Goal: Check status: Check status

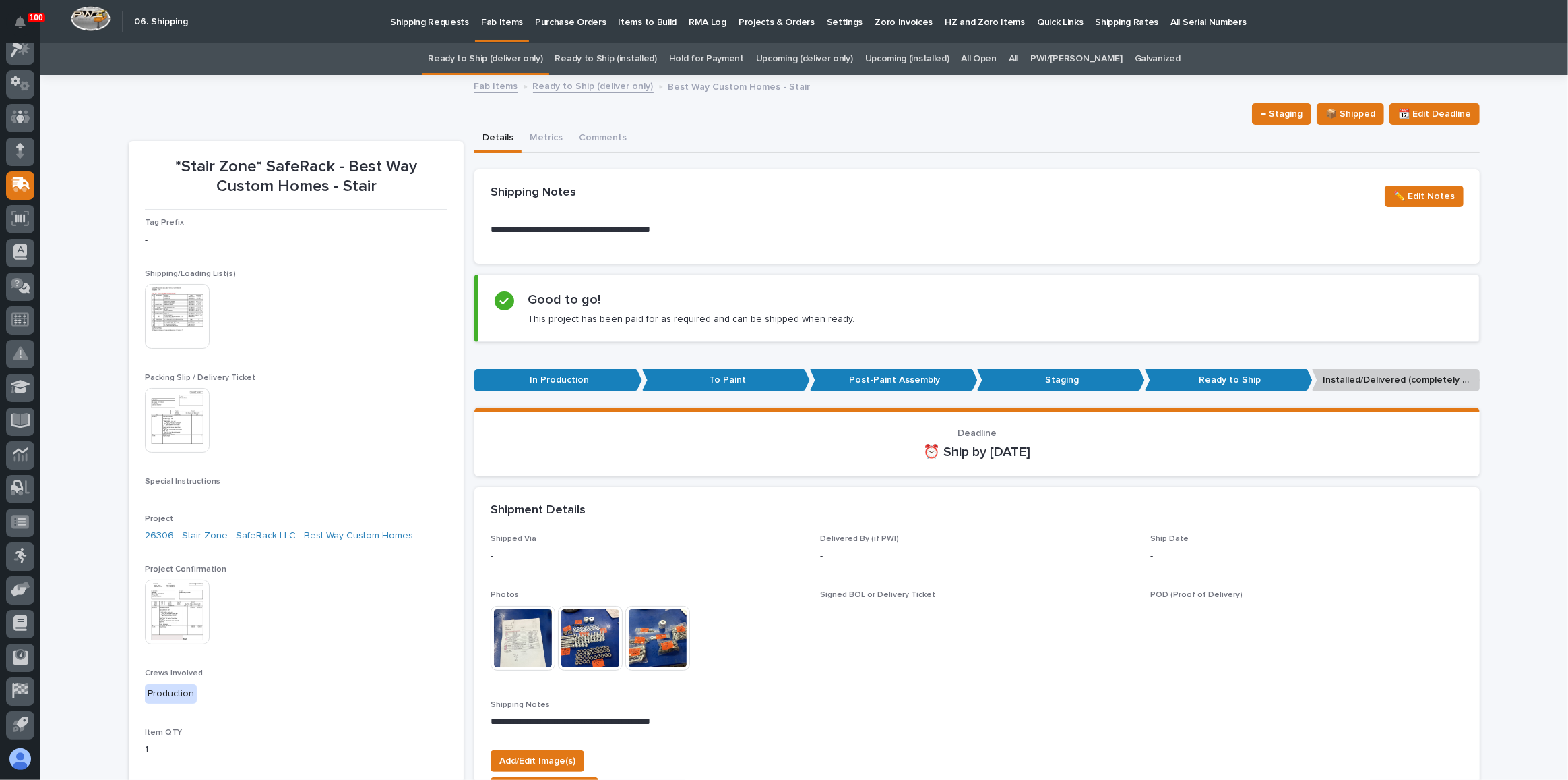
click at [637, 59] on link "Ready to Ship (installed)" at bounding box center [606, 59] width 102 height 32
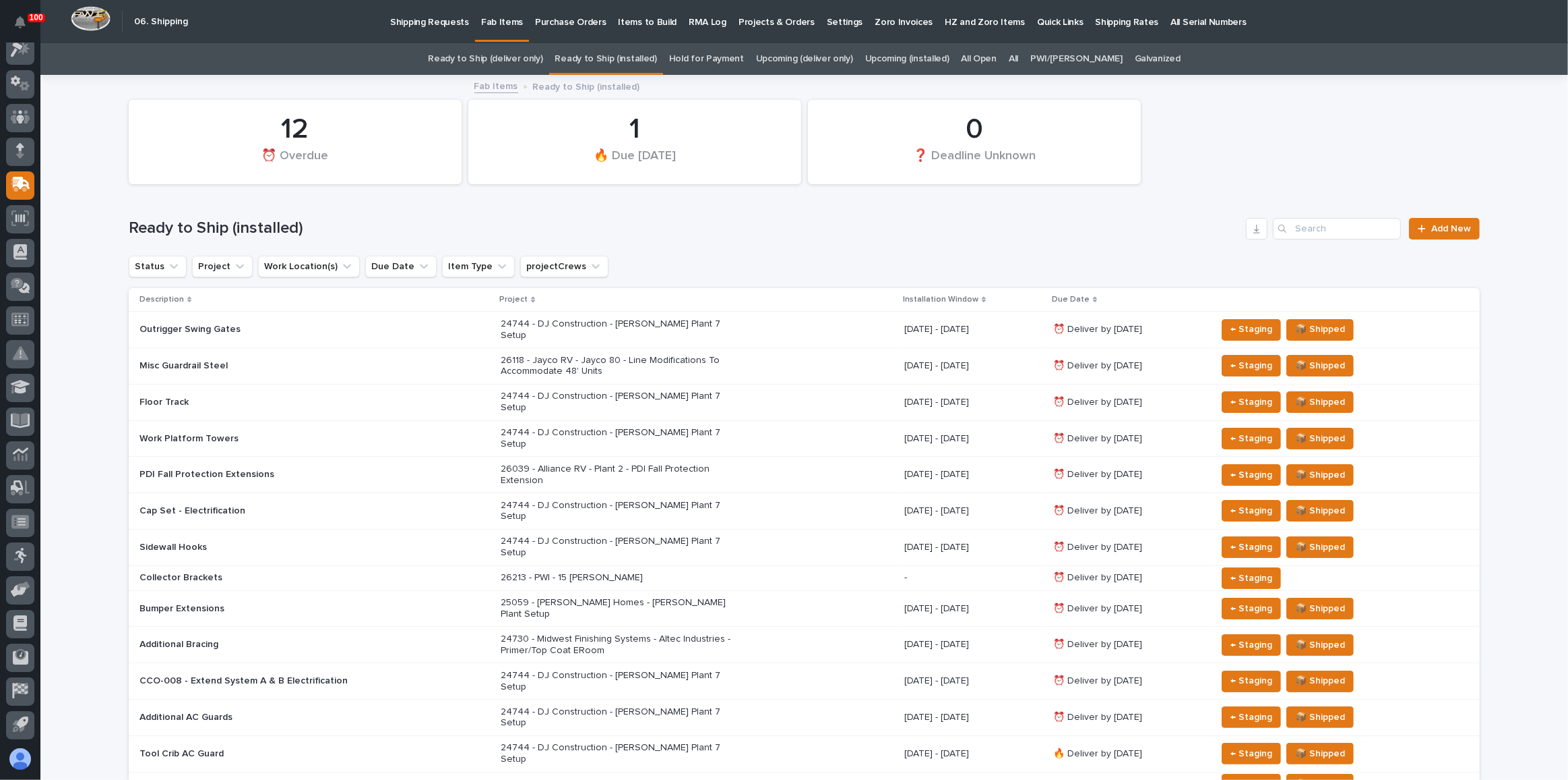
click at [1019, 61] on link "All" at bounding box center [1014, 59] width 10 height 32
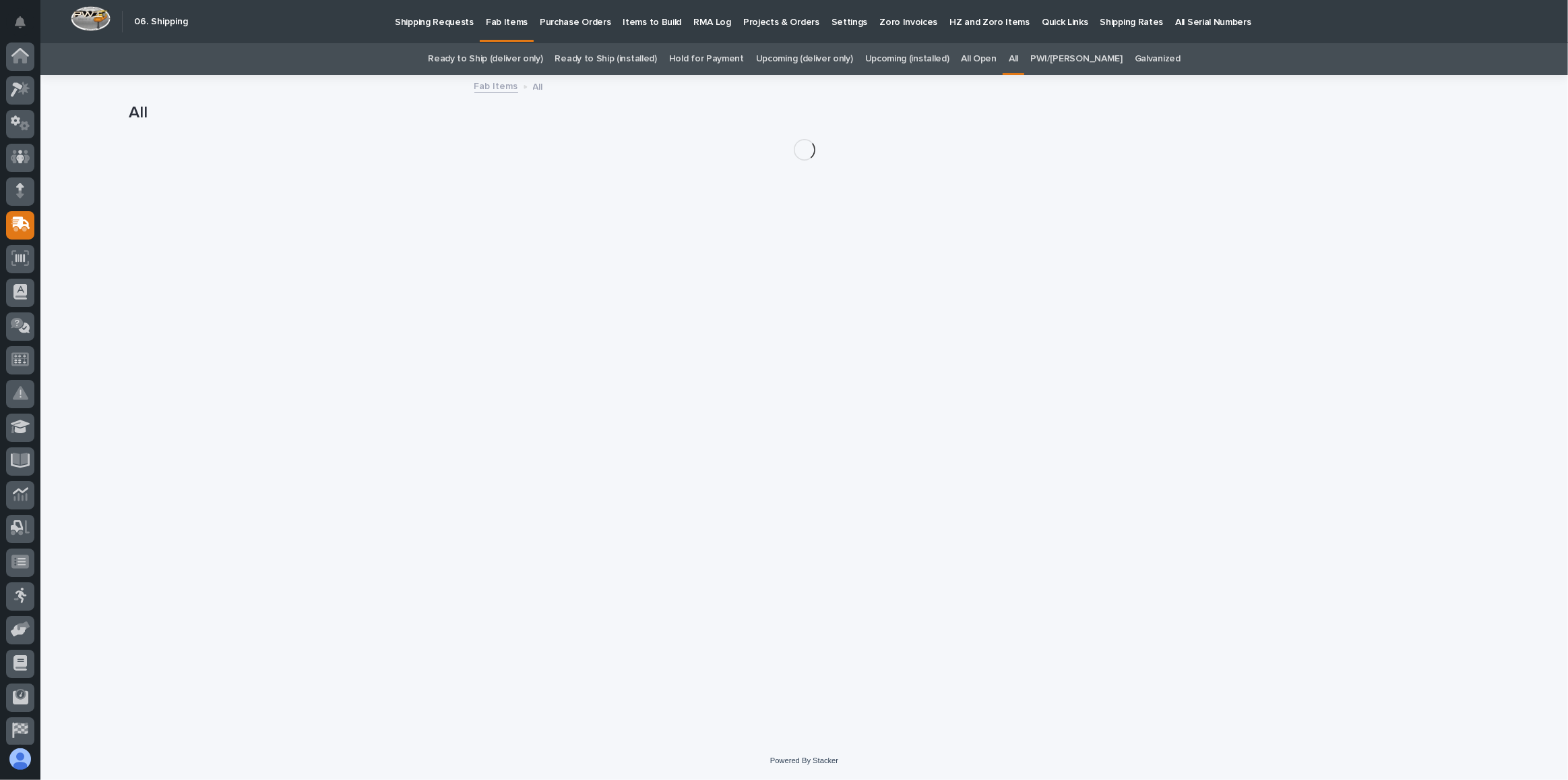
scroll to position [40, 0]
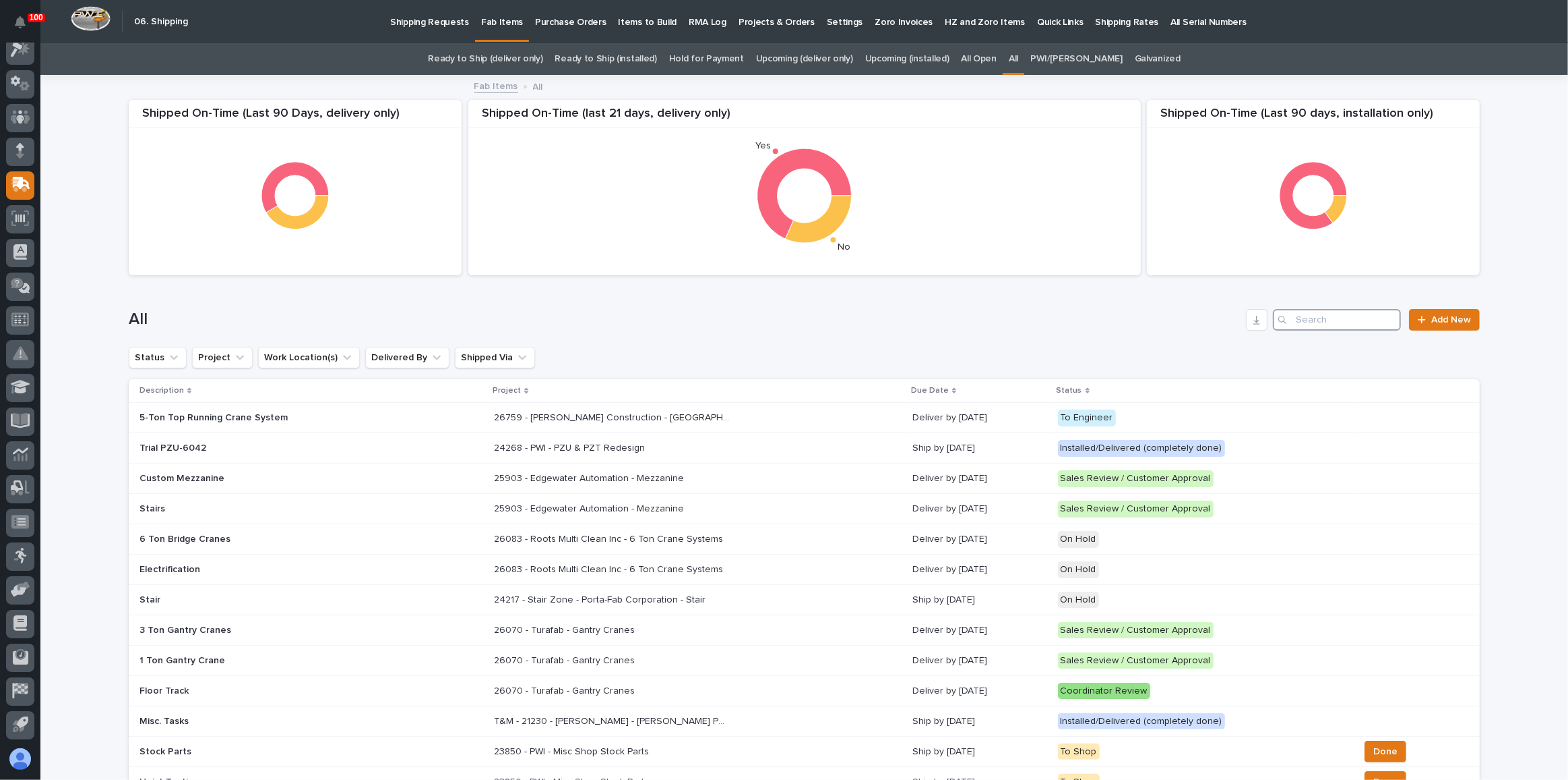
click at [1326, 314] on input "Search" at bounding box center [1337, 319] width 128 height 22
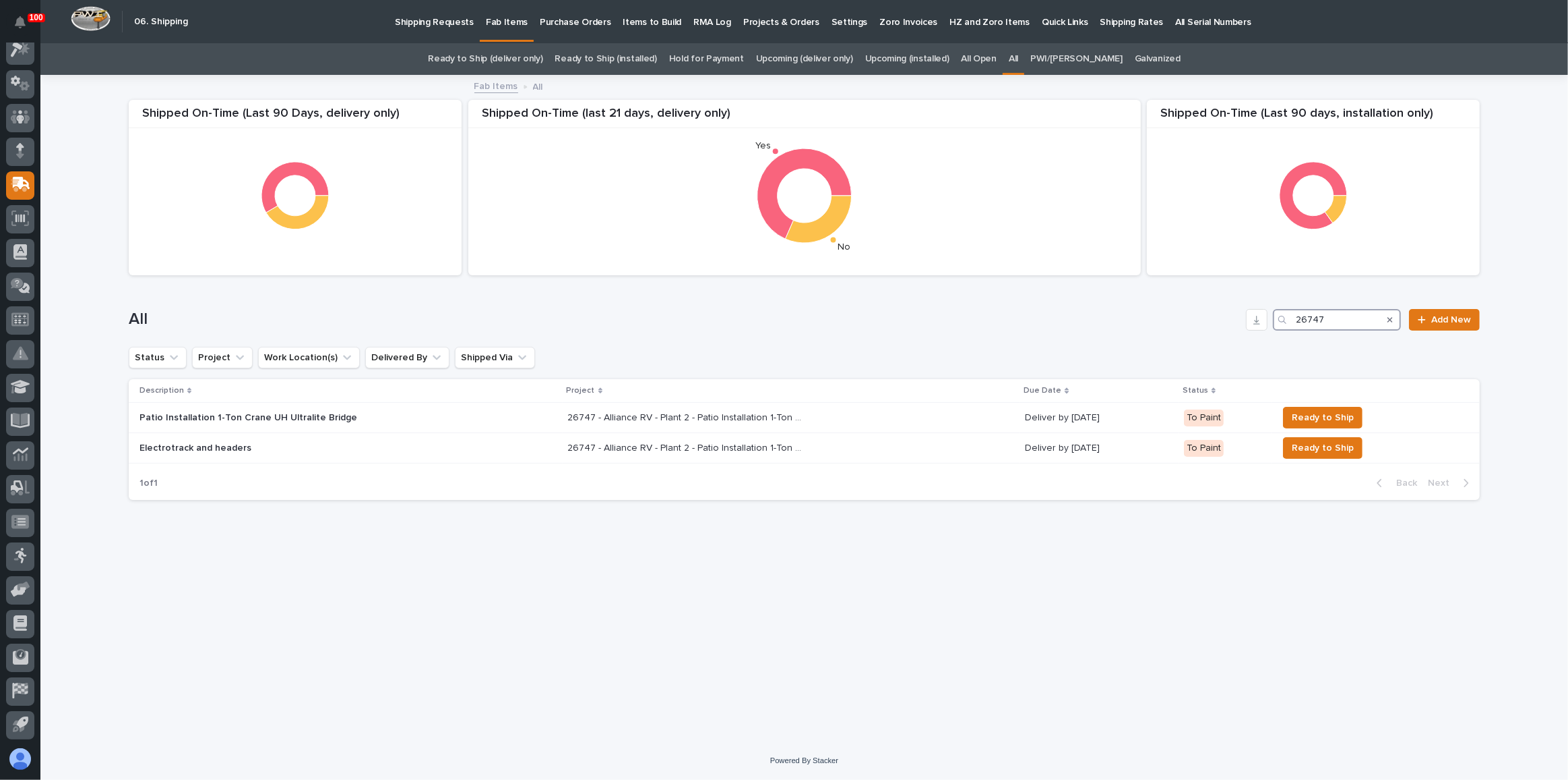
type input "26747"
click at [509, 67] on link "Ready to Ship (deliver only)" at bounding box center [485, 59] width 115 height 32
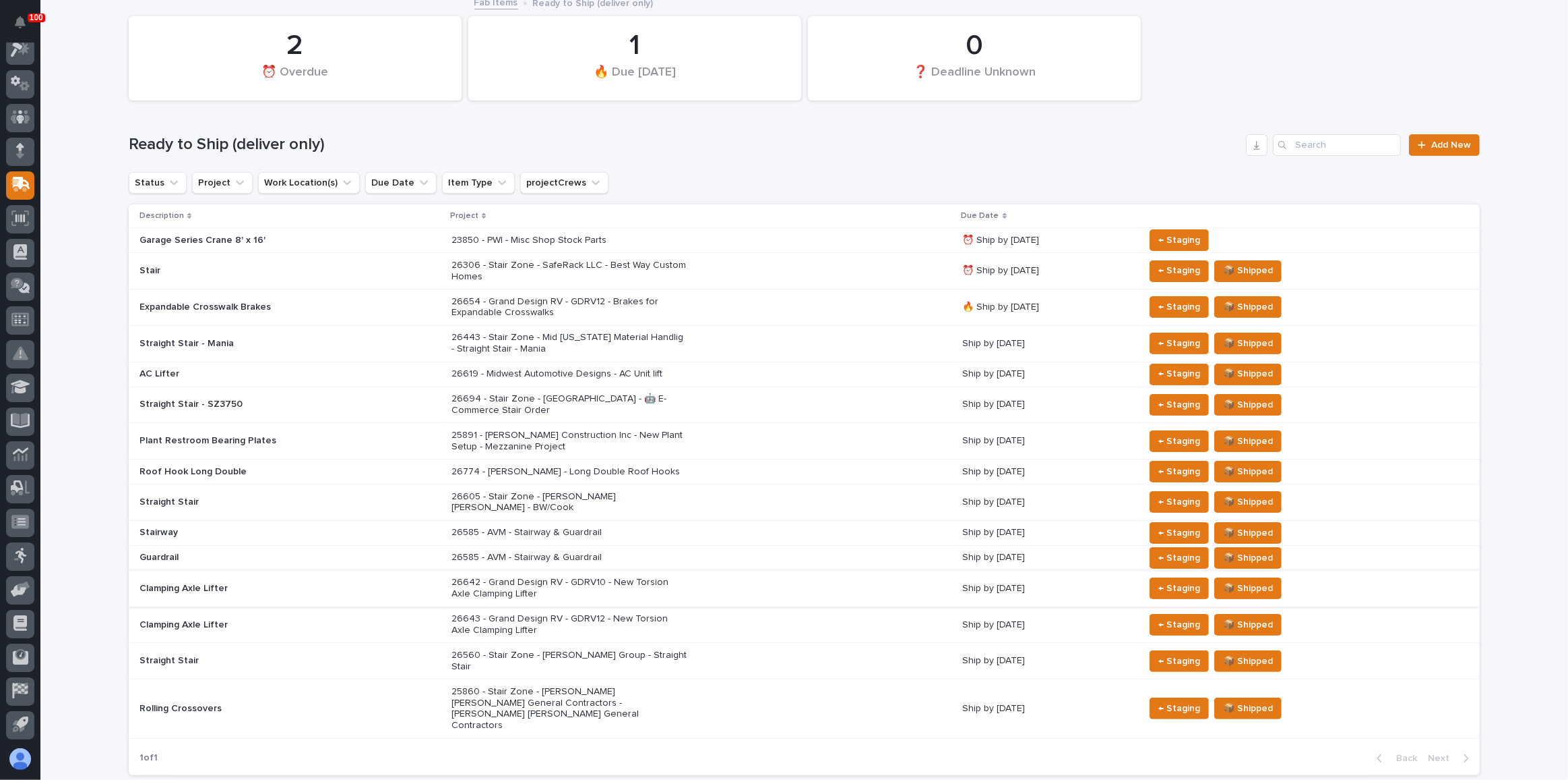
scroll to position [122, 0]
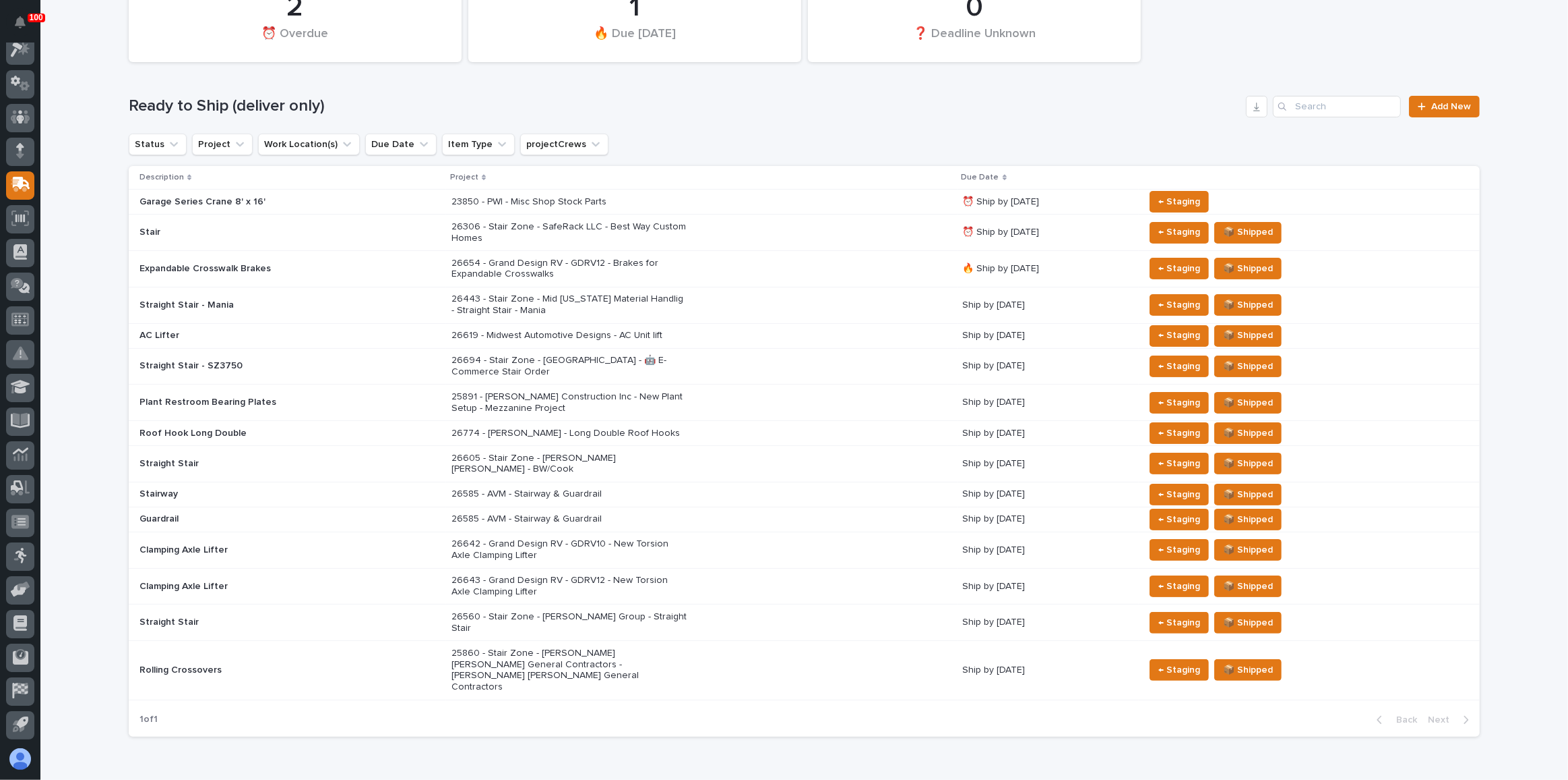
click at [768, 331] on div "26619 - Midwest Automotive Designs - AC Unit lift" at bounding box center [701, 335] width 500 height 22
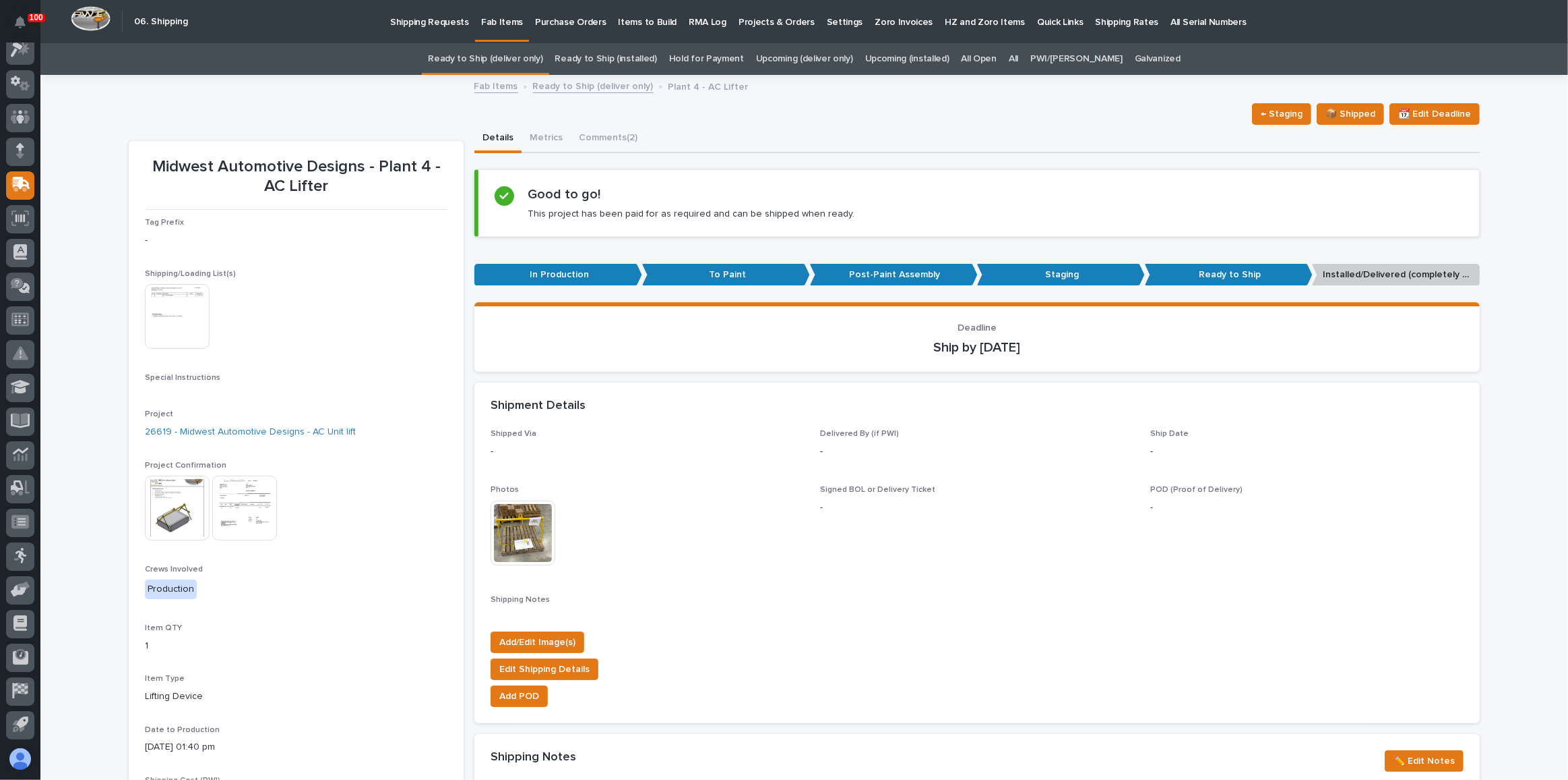
click at [448, 20] on p "Shipping Requests" at bounding box center [430, 14] width 79 height 28
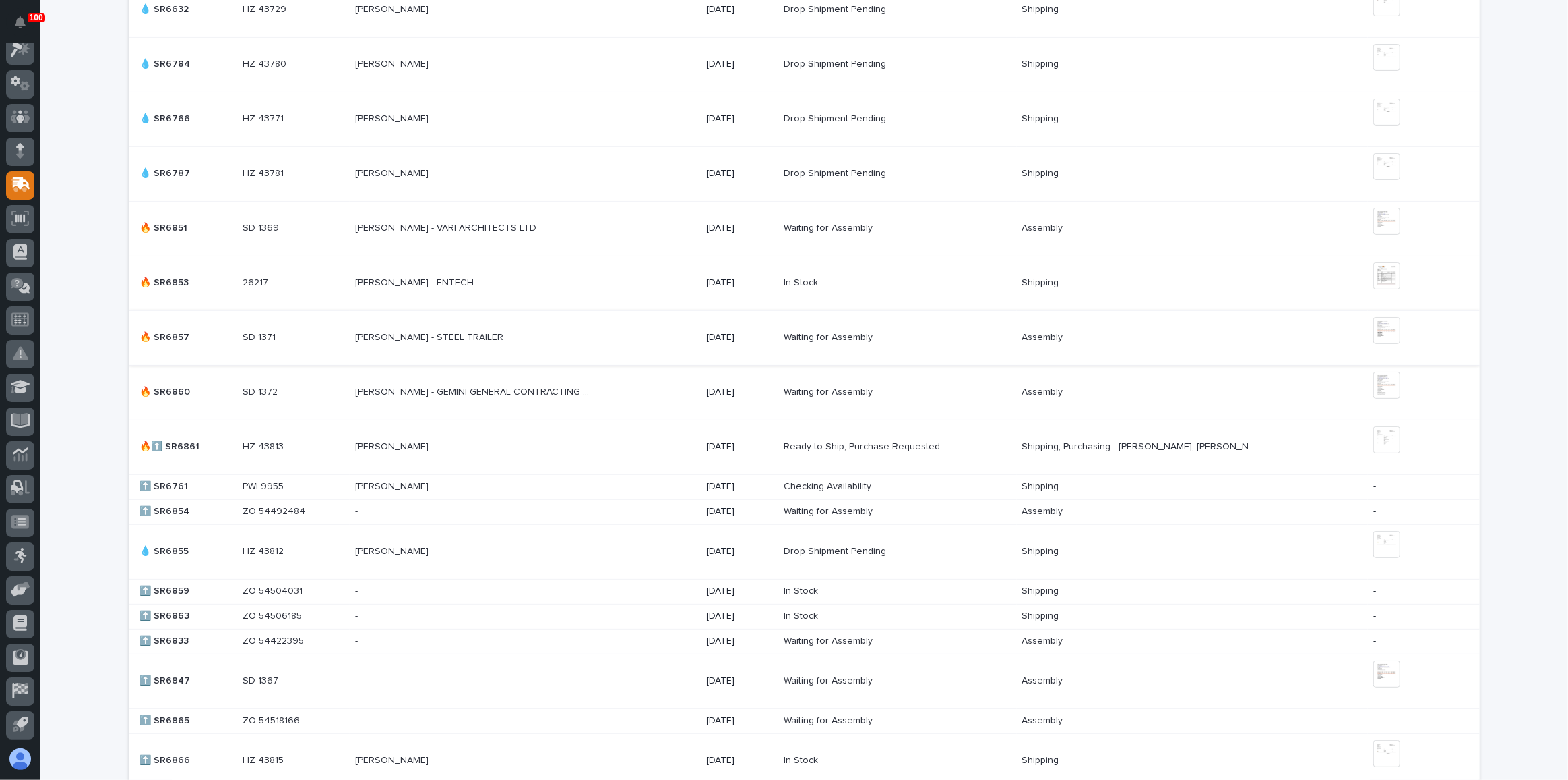
scroll to position [490, 0]
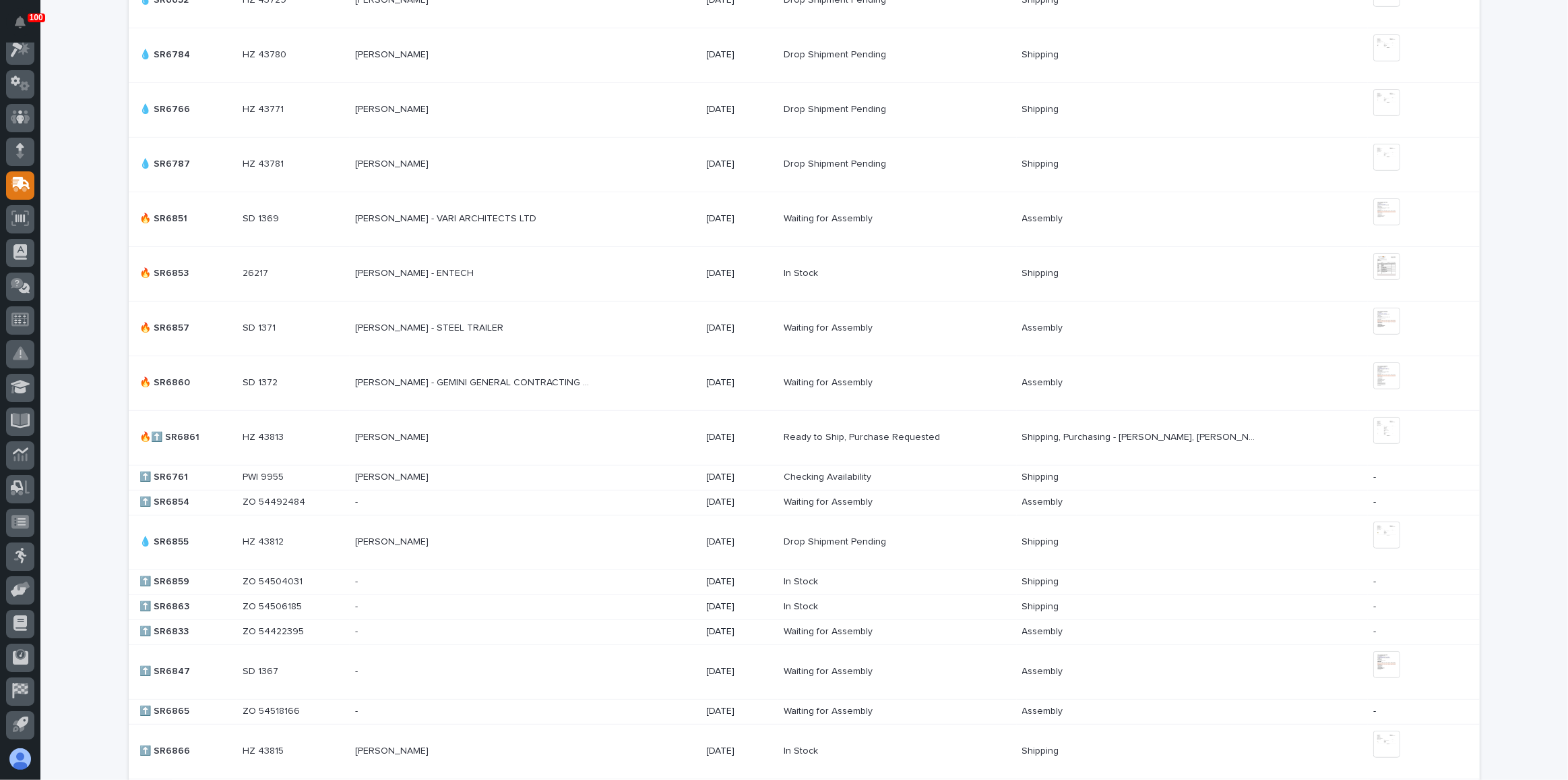
click at [614, 213] on div "[PERSON_NAME] - VARI ARCHITECTS LTD [PERSON_NAME] - VARI ARCHITECTS LTD" at bounding box center [526, 218] width 341 height 22
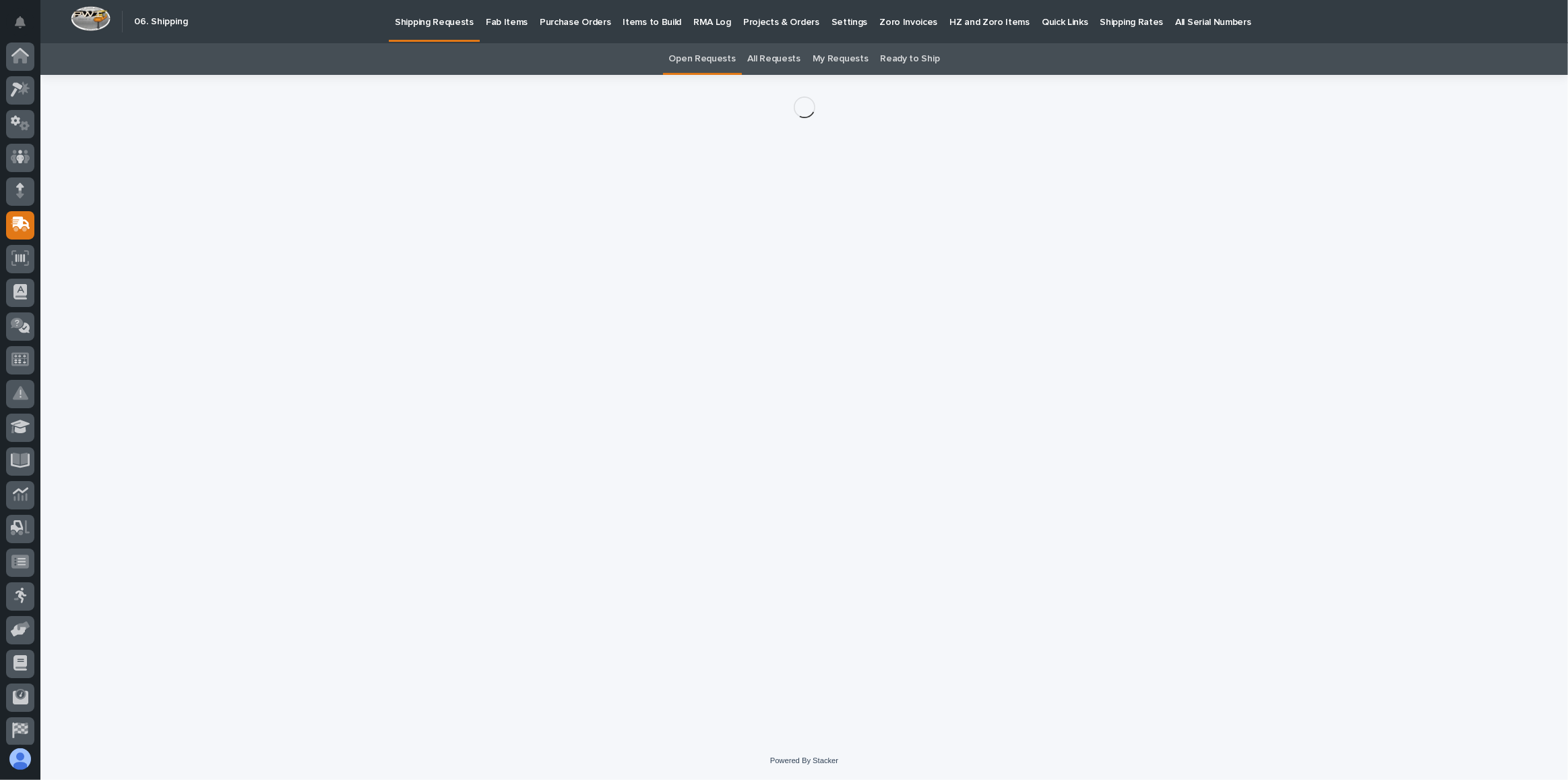
scroll to position [40, 0]
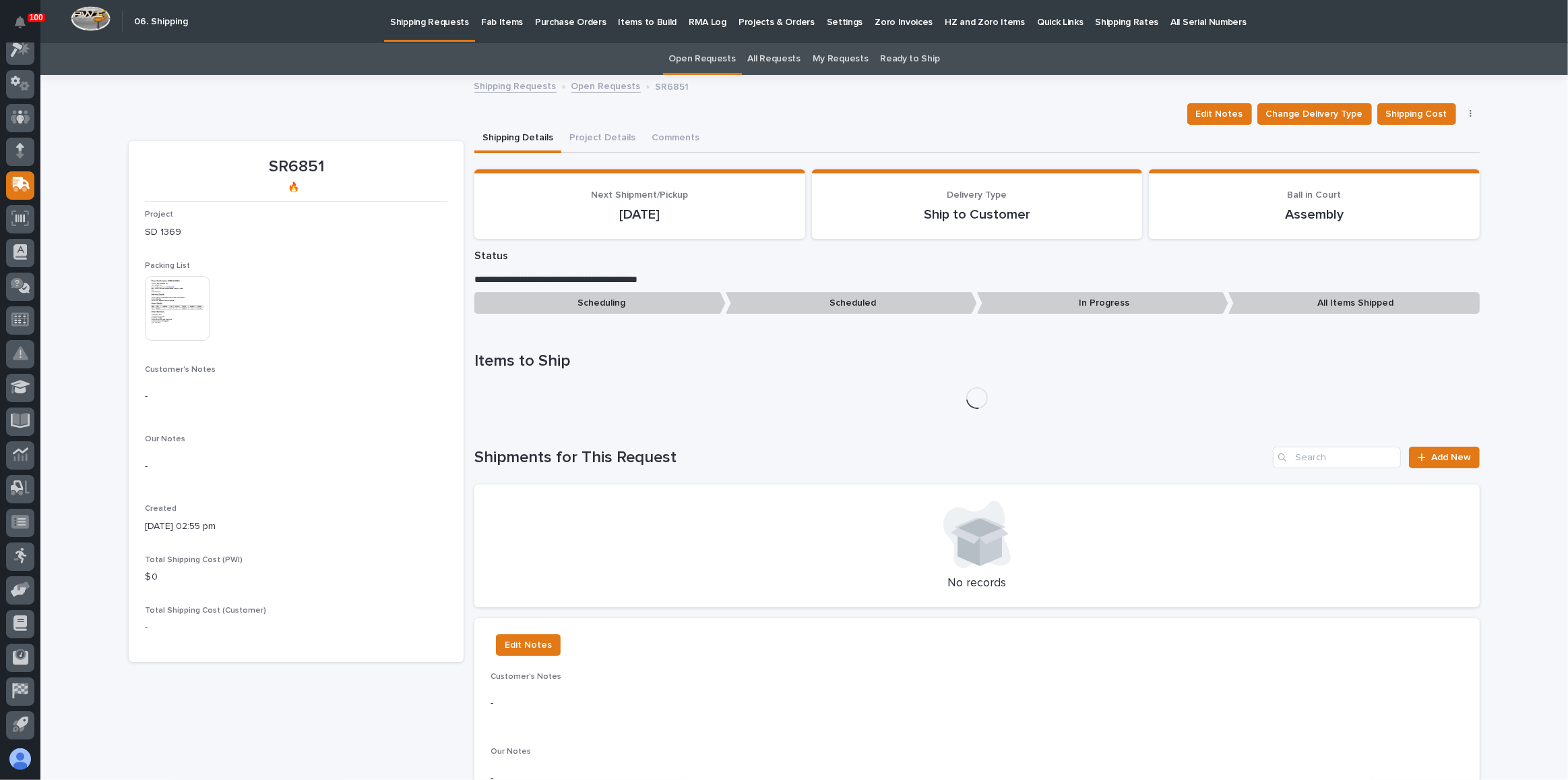
click at [186, 319] on img at bounding box center [177, 309] width 65 height 65
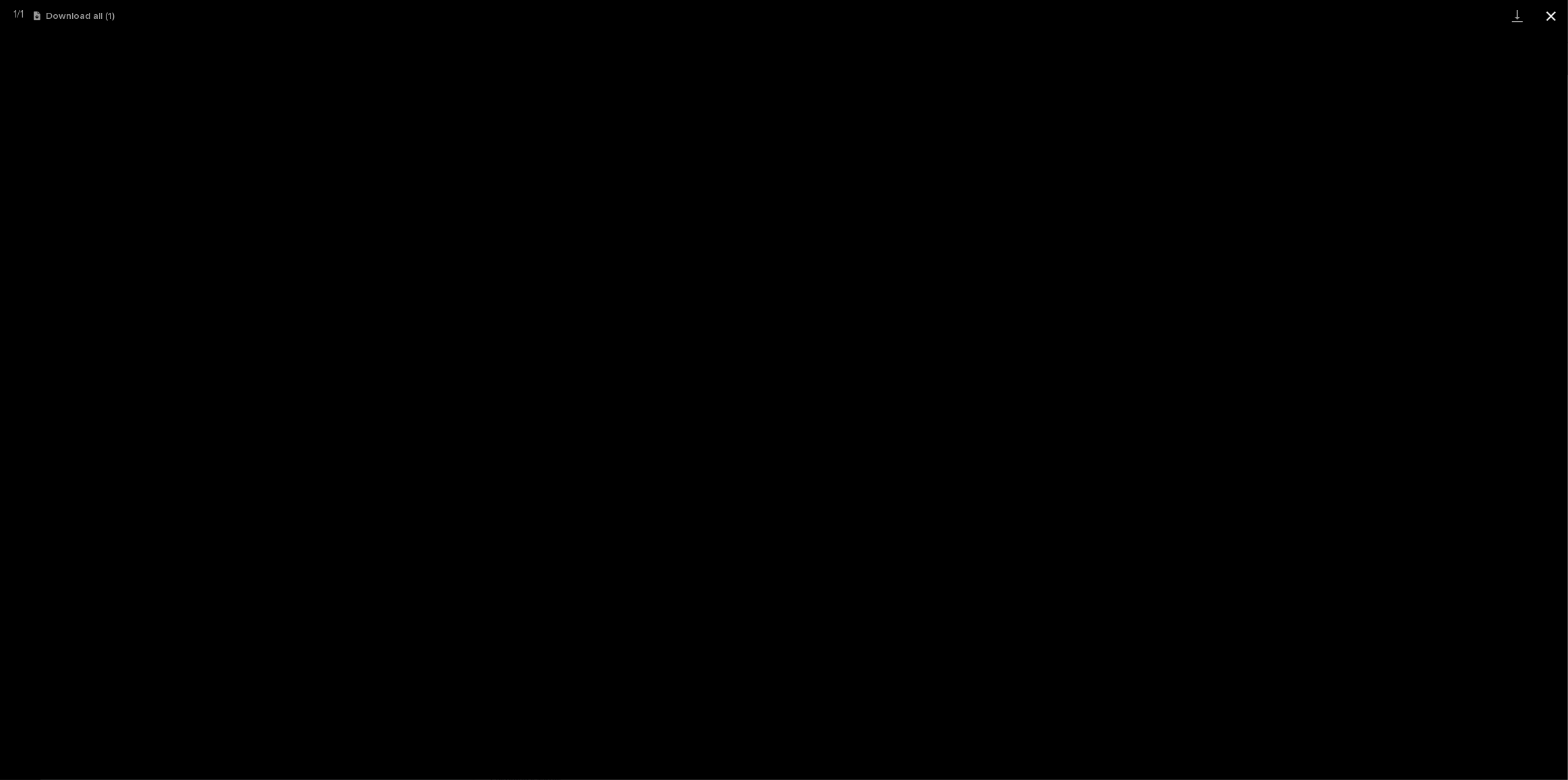
click at [1548, 11] on button "Close gallery" at bounding box center [1551, 15] width 33 height 32
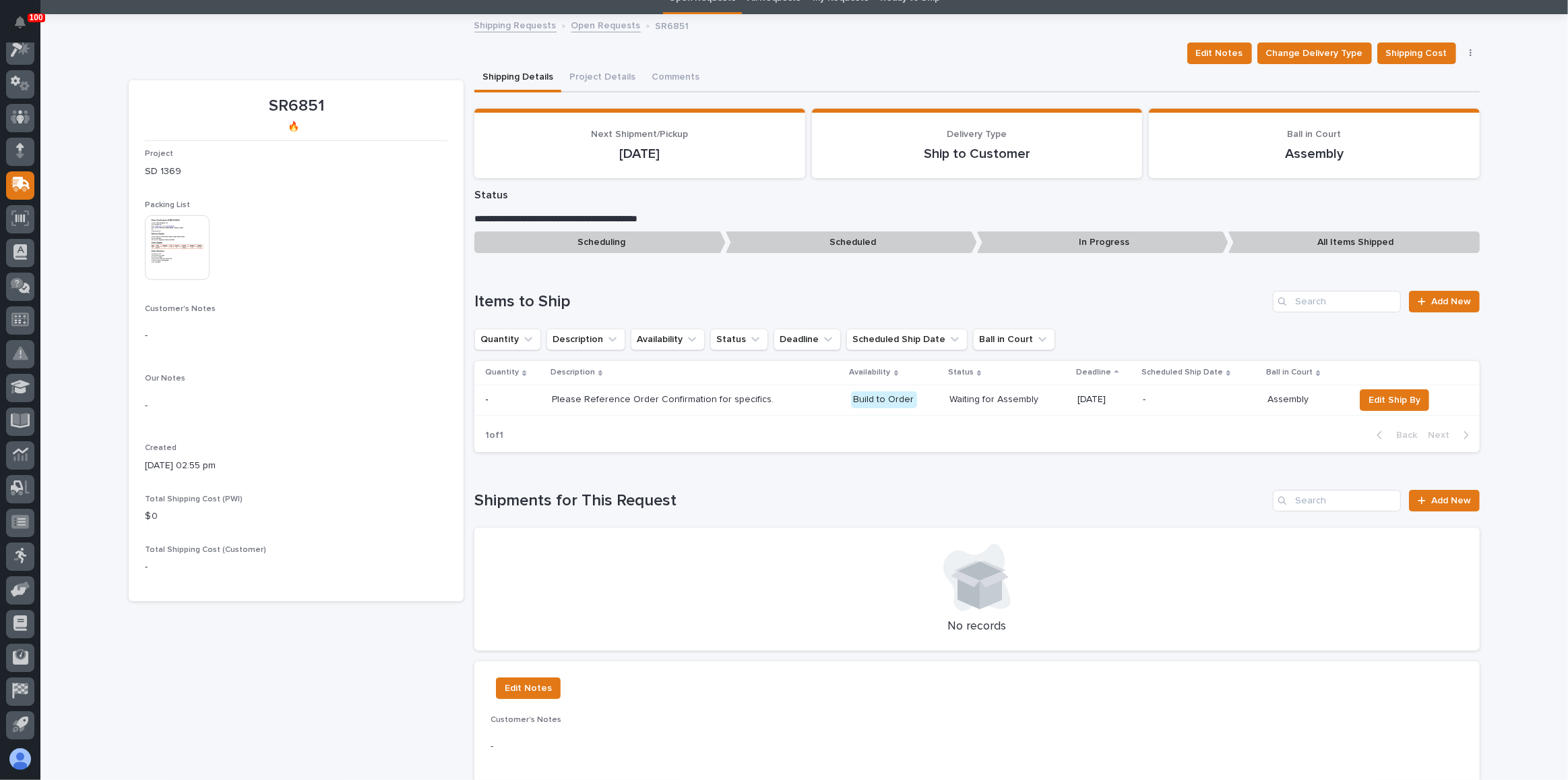
scroll to position [7, 0]
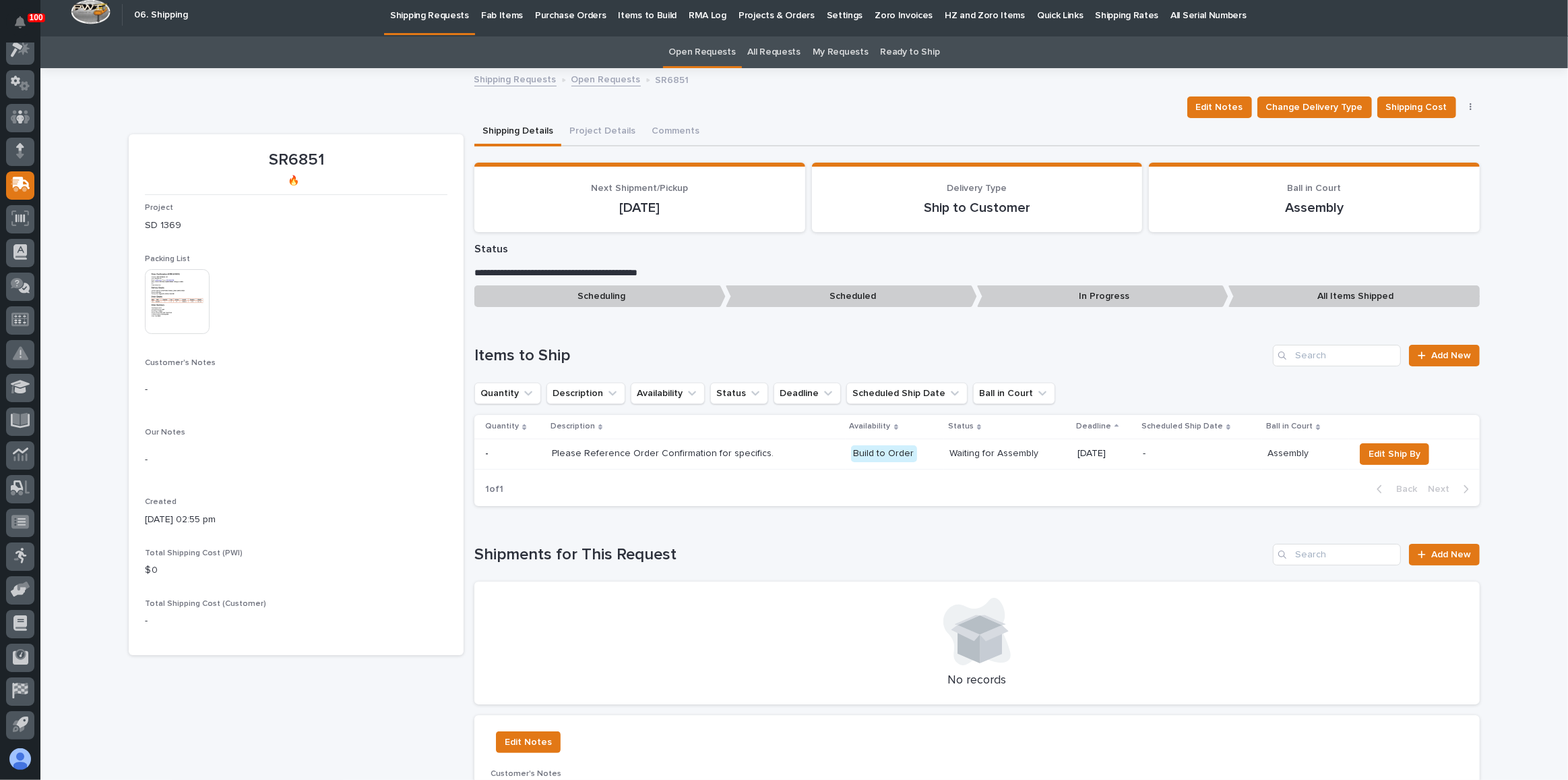
click at [764, 68] on link "All Requests" at bounding box center [774, 52] width 53 height 32
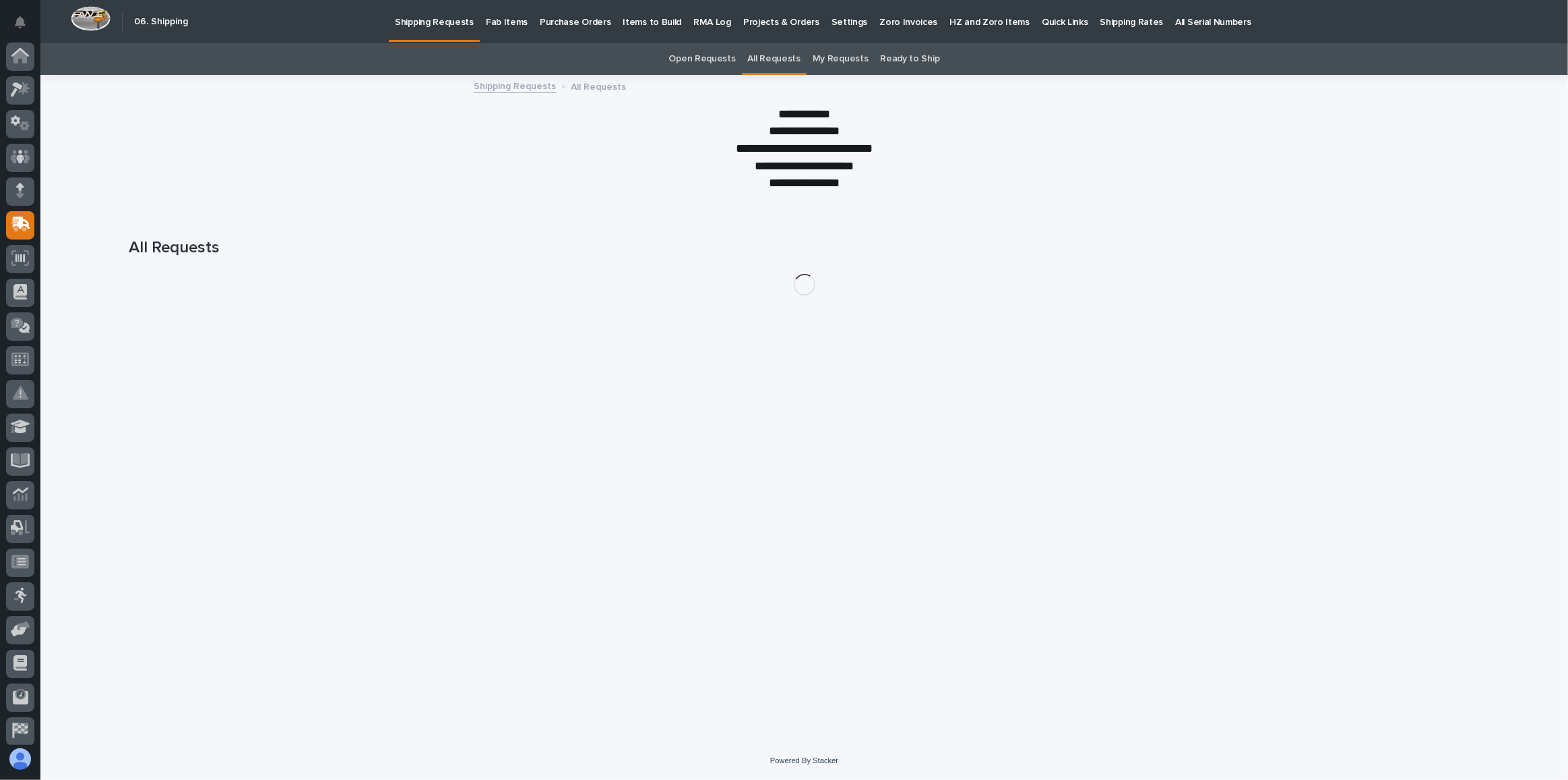
scroll to position [40, 0]
click at [500, 20] on p "Fab Items" at bounding box center [506, 14] width 41 height 28
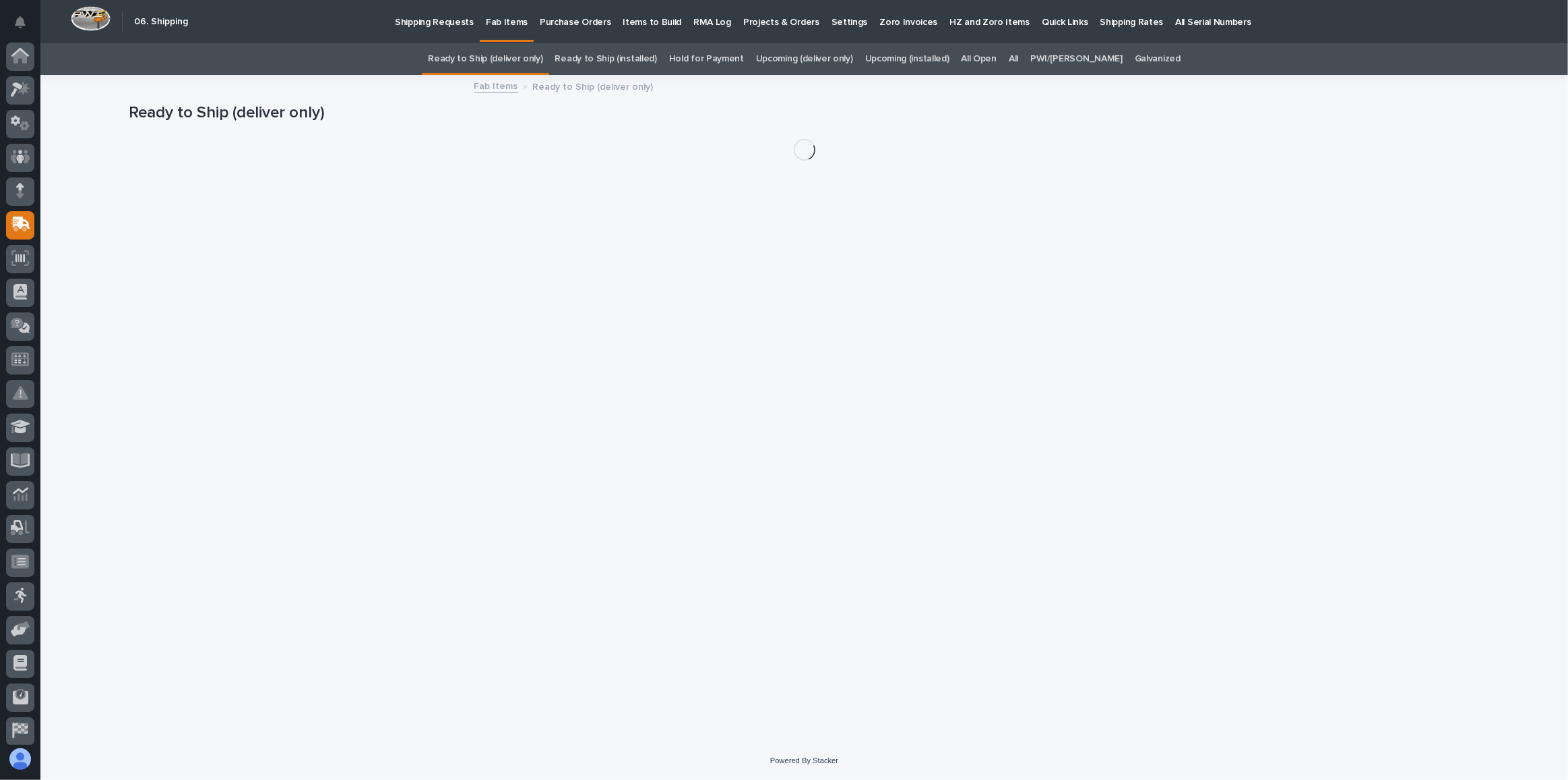
scroll to position [40, 0]
click at [1024, 58] on div "All" at bounding box center [1014, 59] width 22 height 32
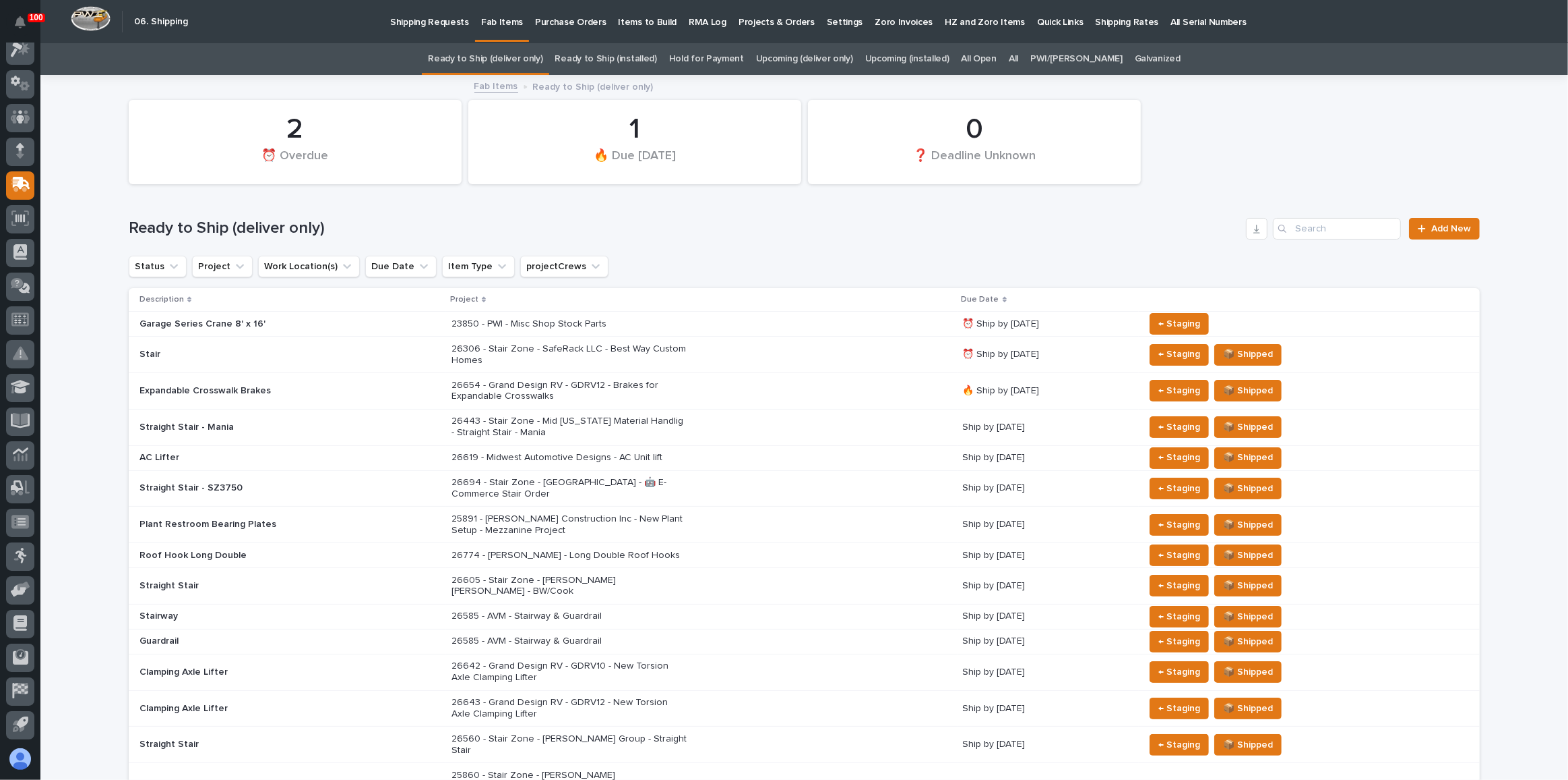
click at [1019, 59] on link "All" at bounding box center [1014, 59] width 10 height 32
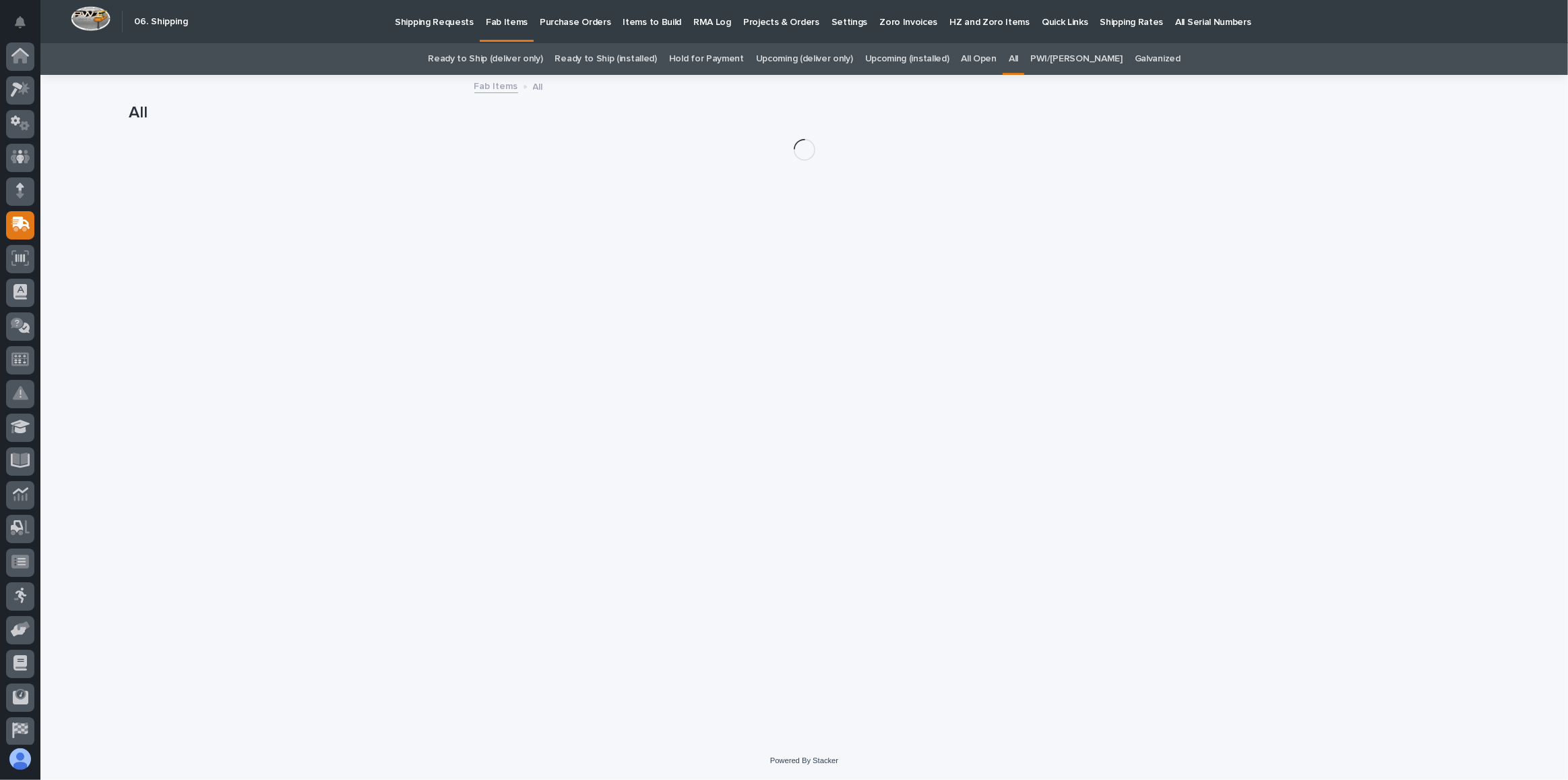
scroll to position [40, 0]
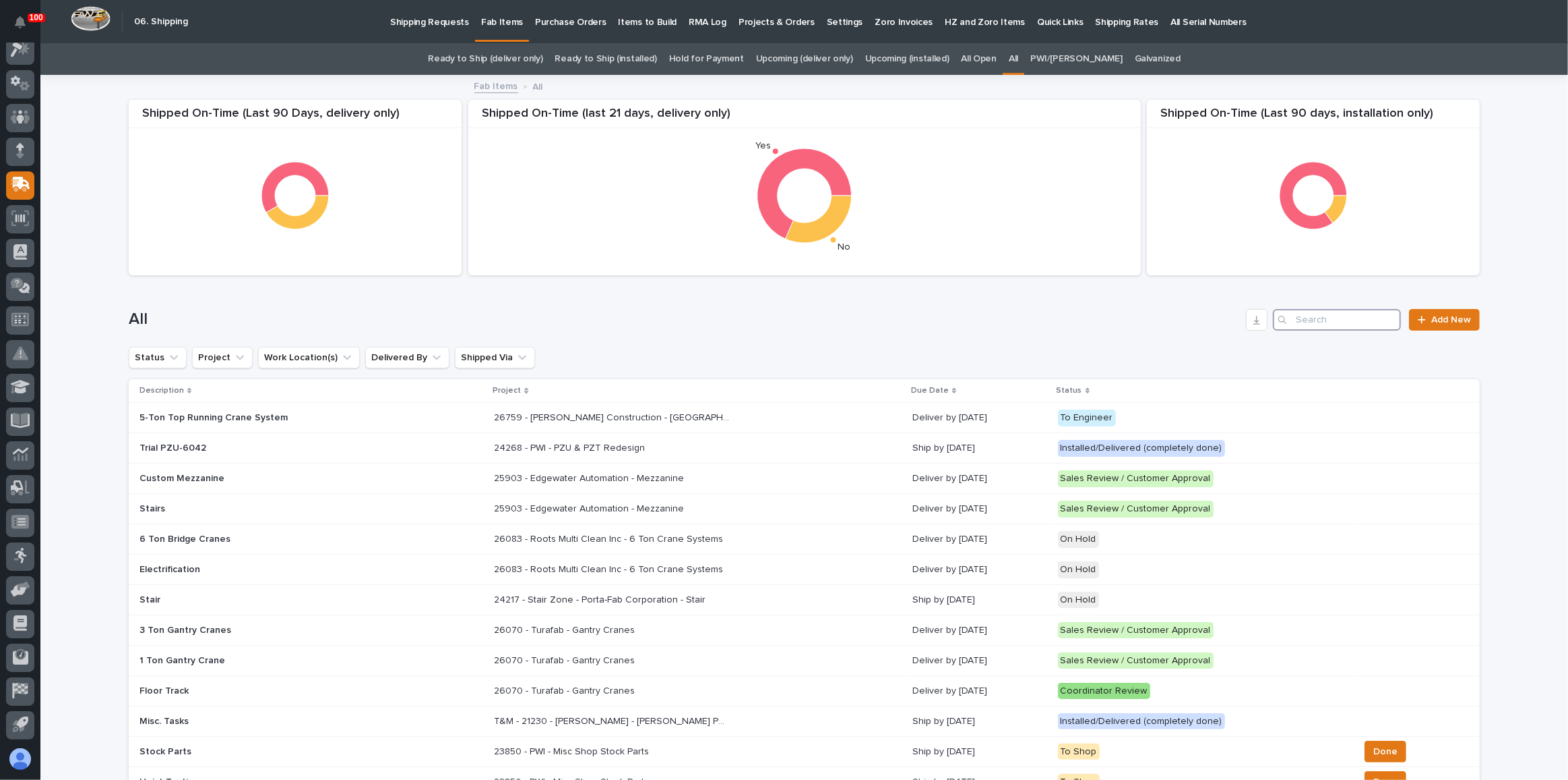
click at [1327, 324] on input "Search" at bounding box center [1337, 319] width 128 height 22
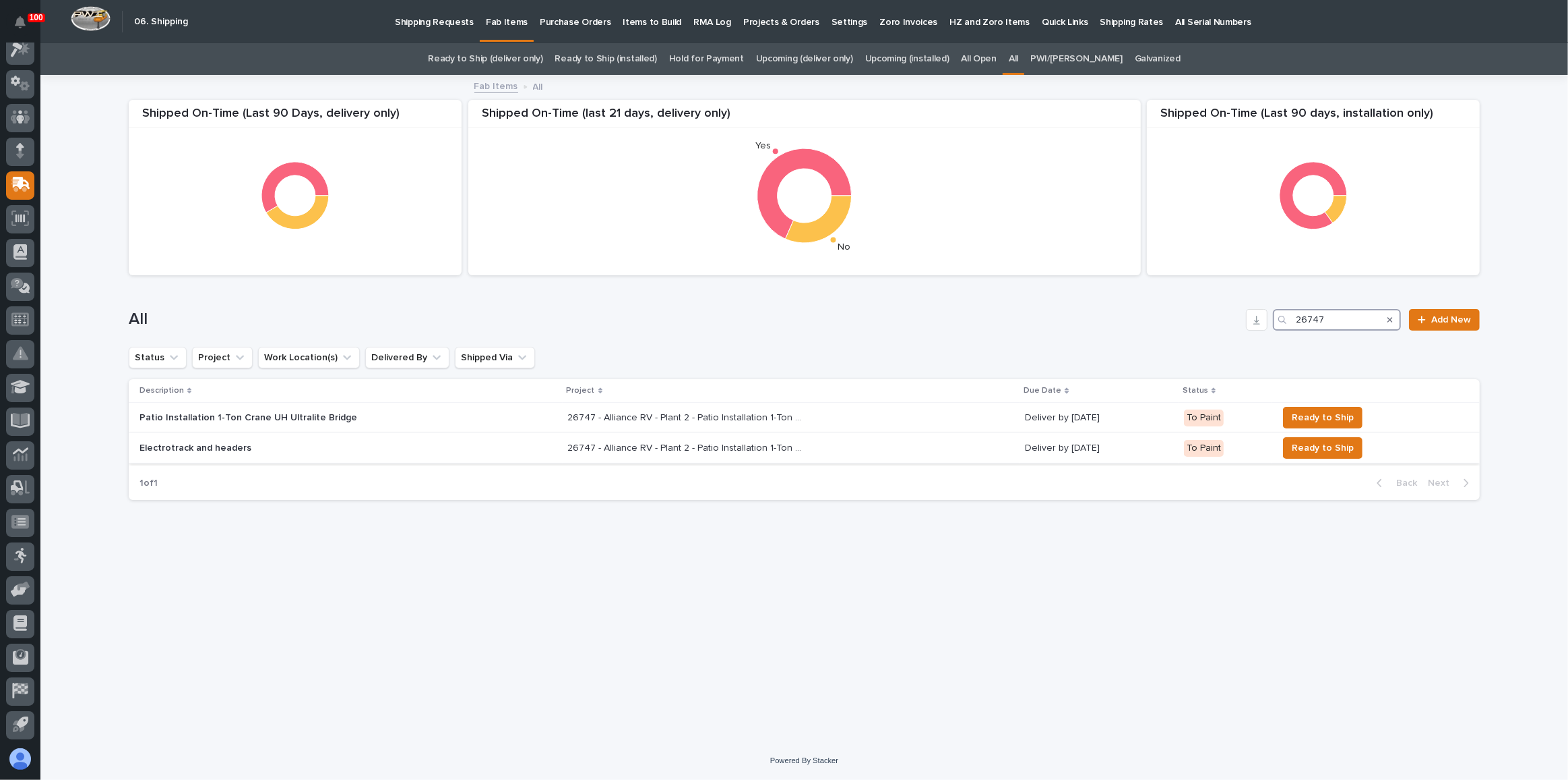
type input "26747"
click at [424, 441] on div "Electrotrack and headers" at bounding box center [348, 448] width 418 height 22
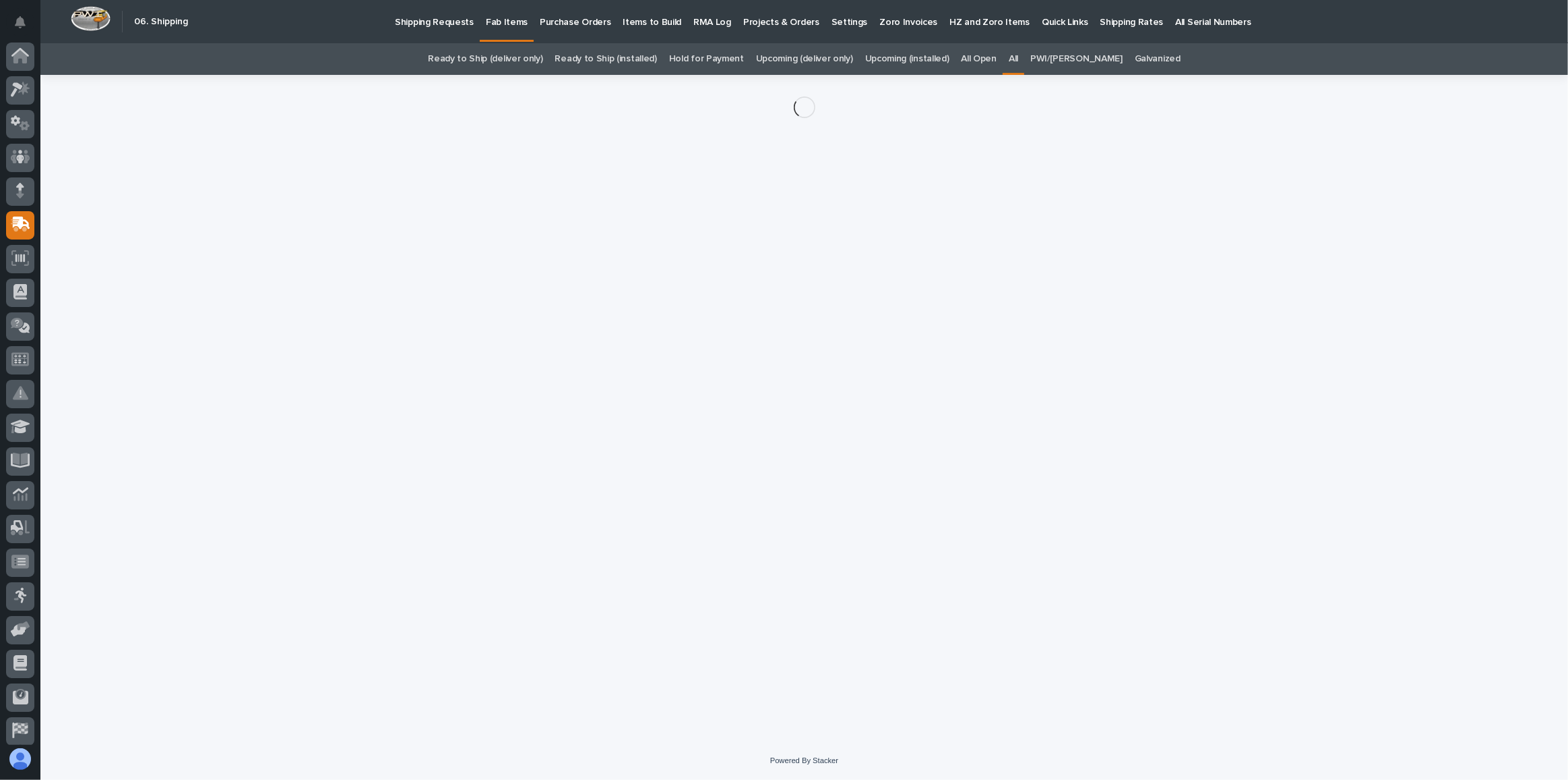
scroll to position [40, 0]
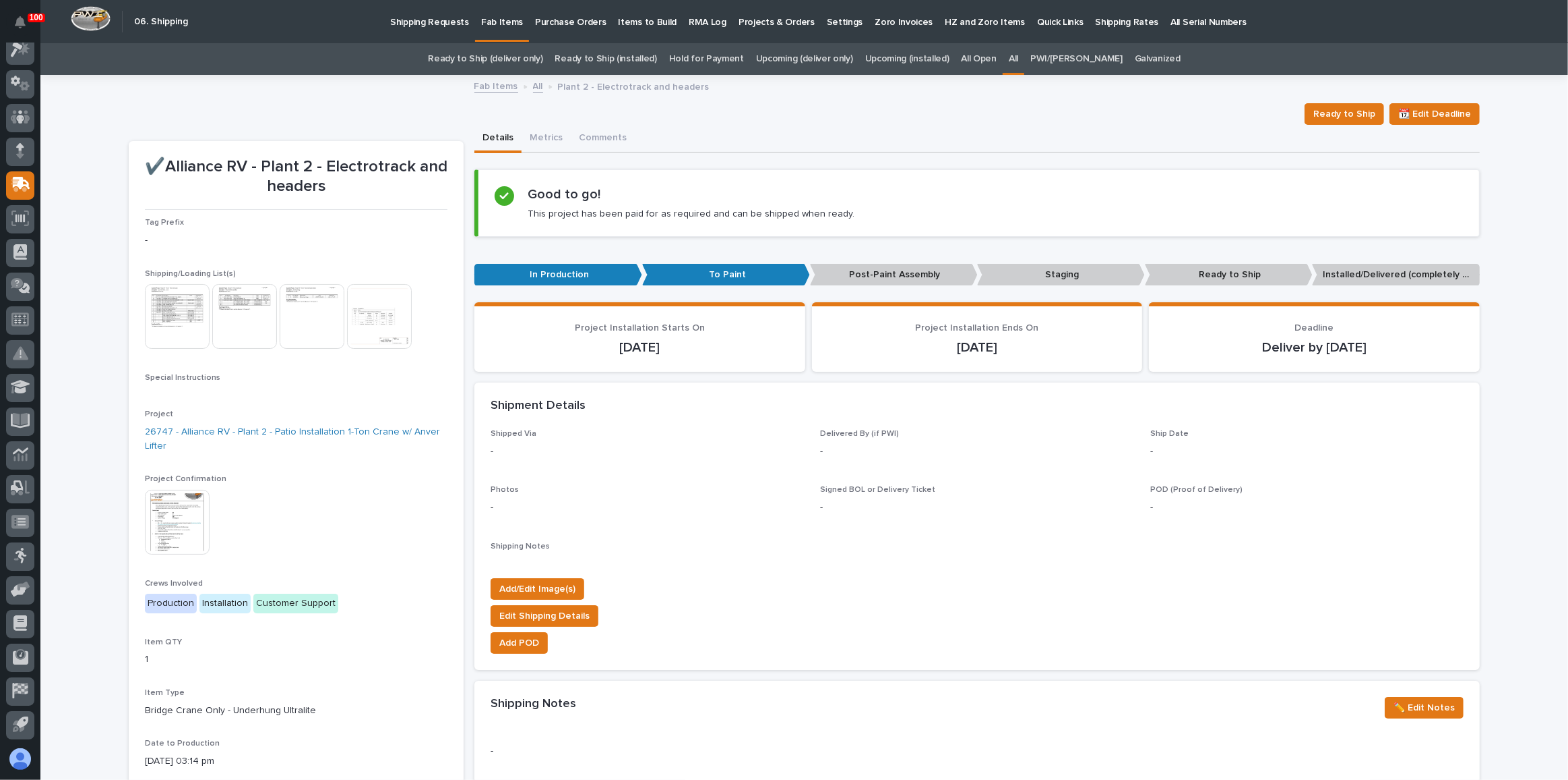
click at [171, 316] on img at bounding box center [177, 317] width 65 height 65
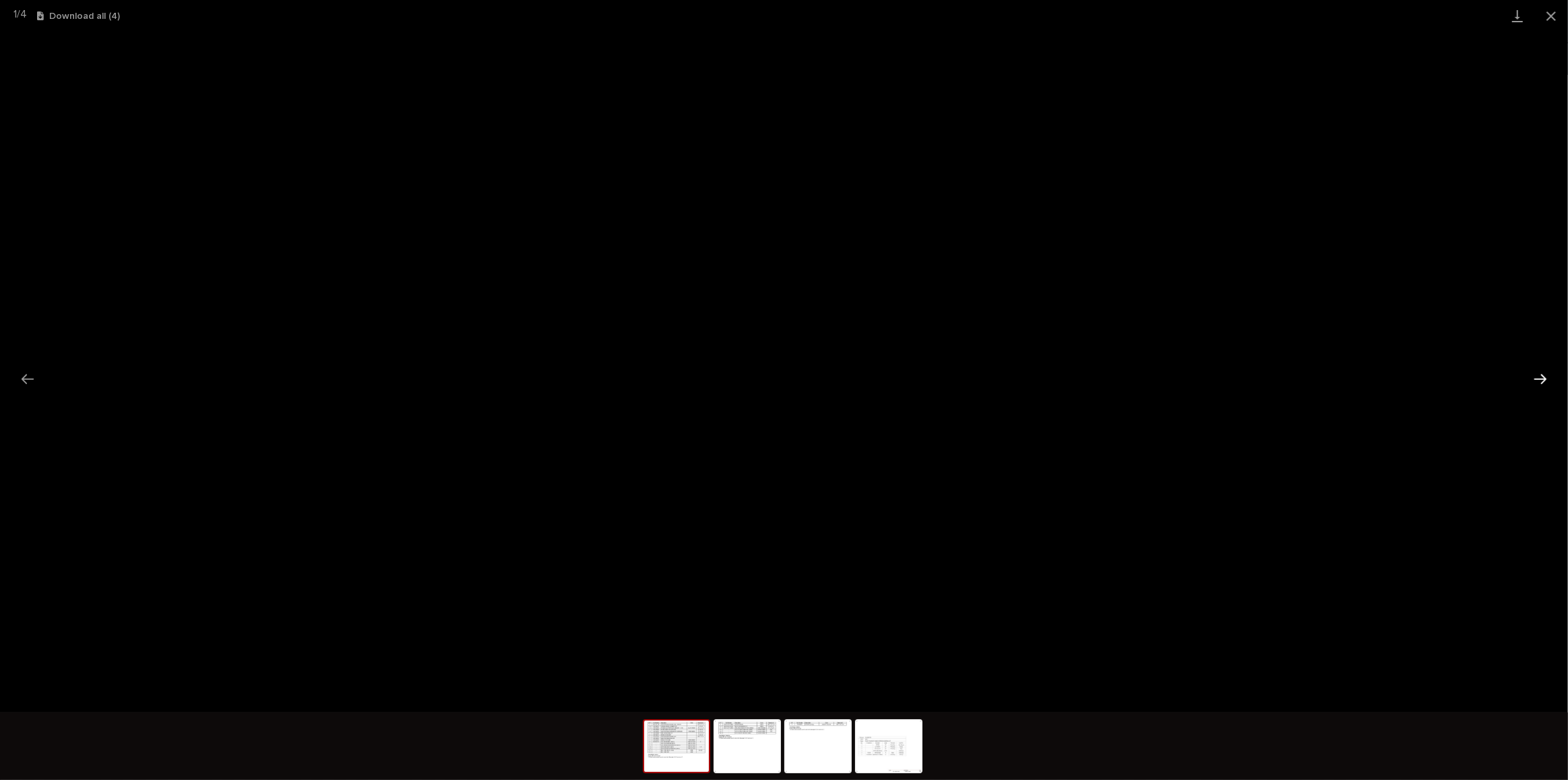
click at [1545, 374] on button "Next slide" at bounding box center [1540, 379] width 28 height 26
click at [1557, 11] on button "Close gallery" at bounding box center [1551, 15] width 33 height 32
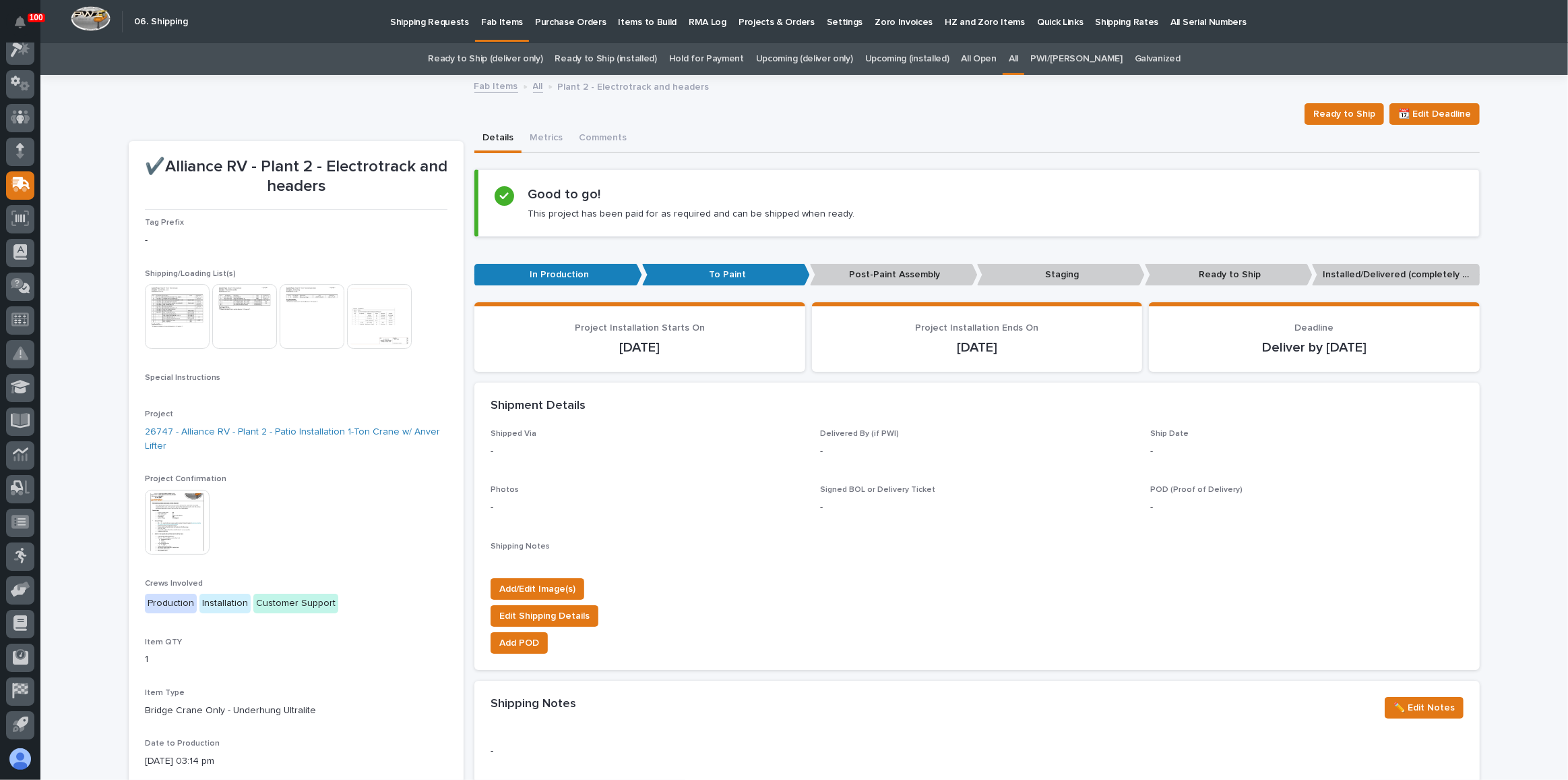
click at [280, 290] on img at bounding box center [312, 317] width 65 height 65
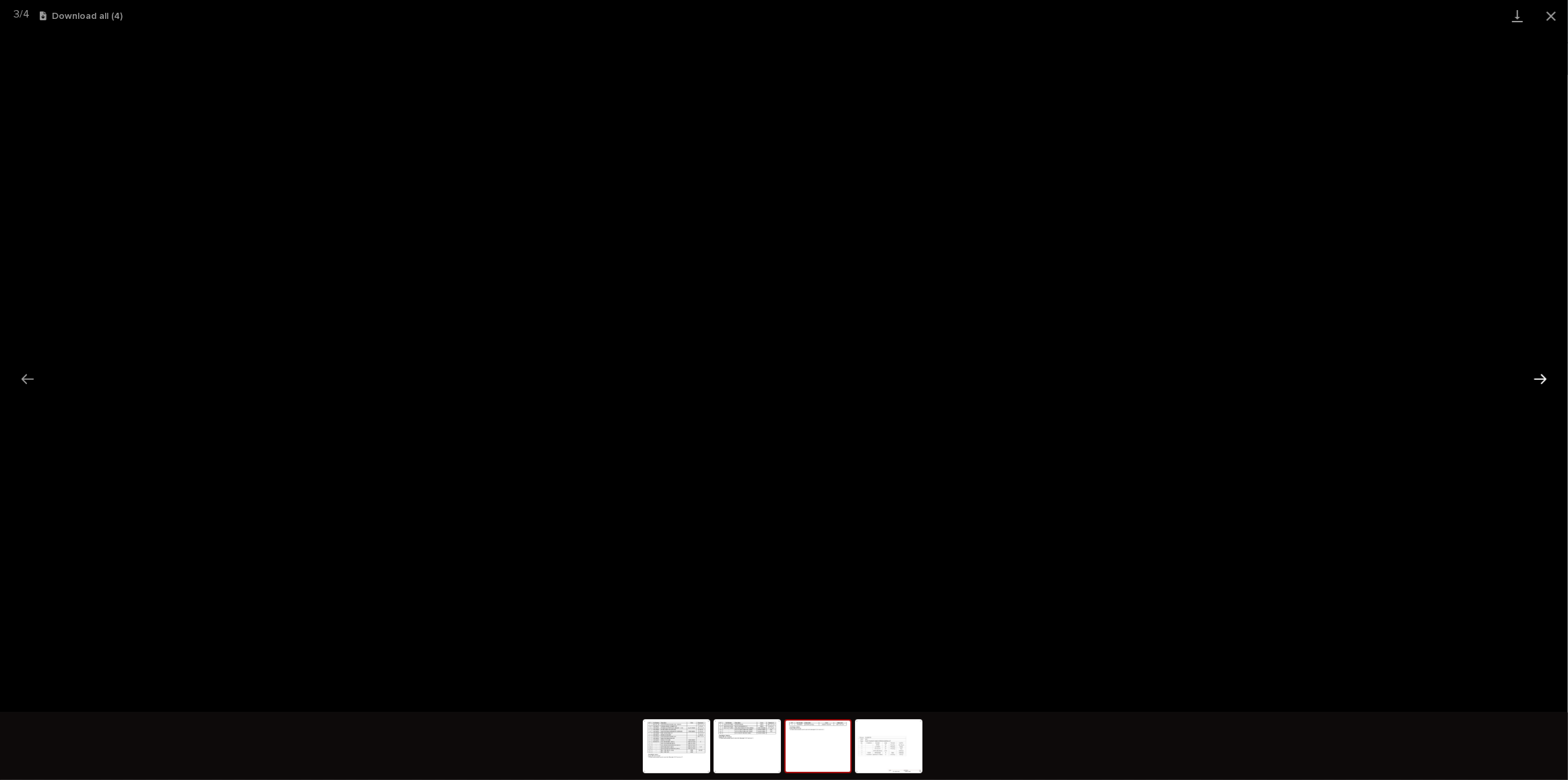
click at [1540, 375] on button "Next slide" at bounding box center [1540, 379] width 28 height 26
click at [1553, 20] on button "Close gallery" at bounding box center [1551, 15] width 33 height 32
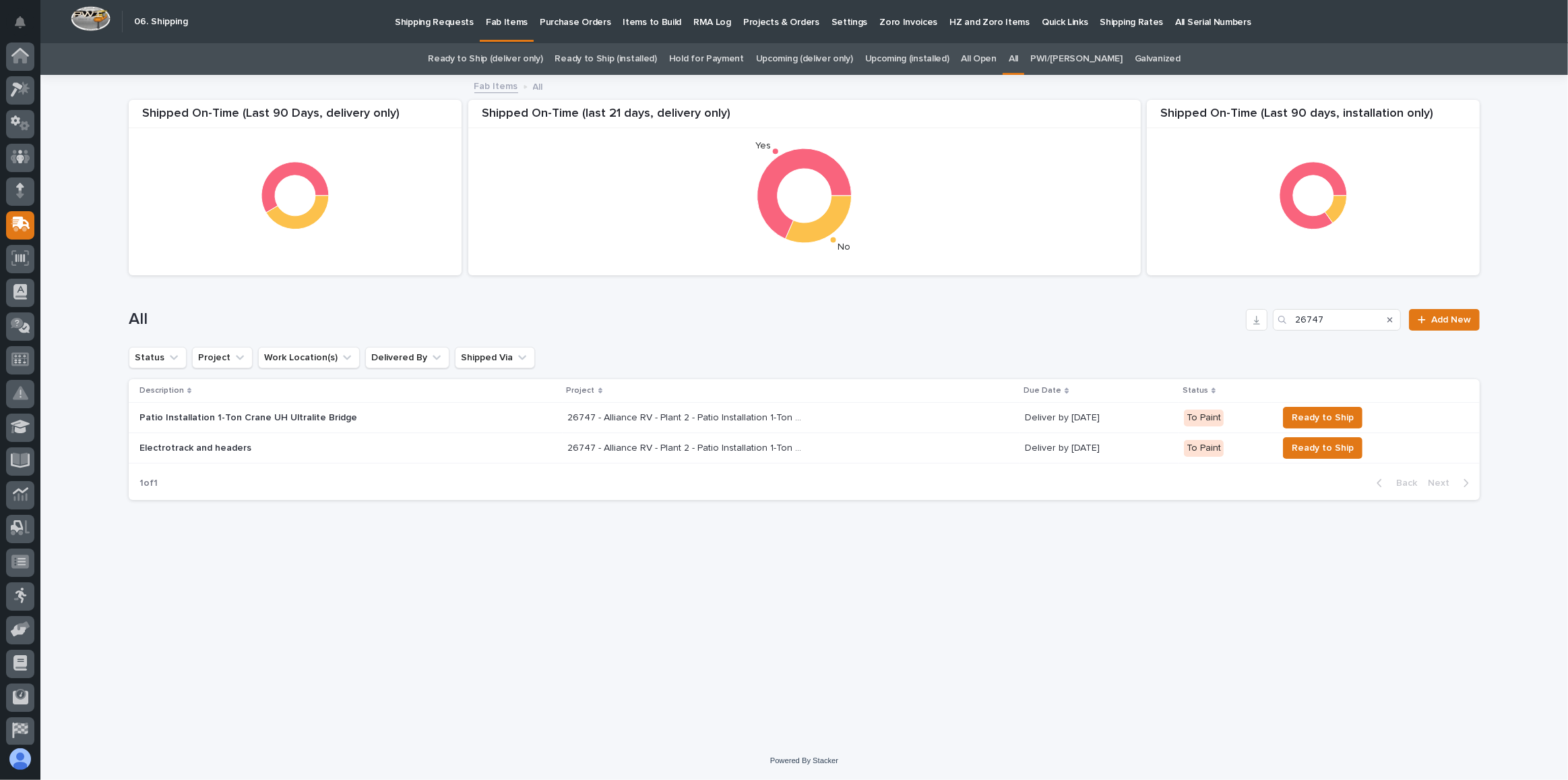
scroll to position [40, 0]
click at [369, 410] on div "Patio Installation 1-Ton Crane UH Ultralite Bridge" at bounding box center [257, 416] width 236 height 14
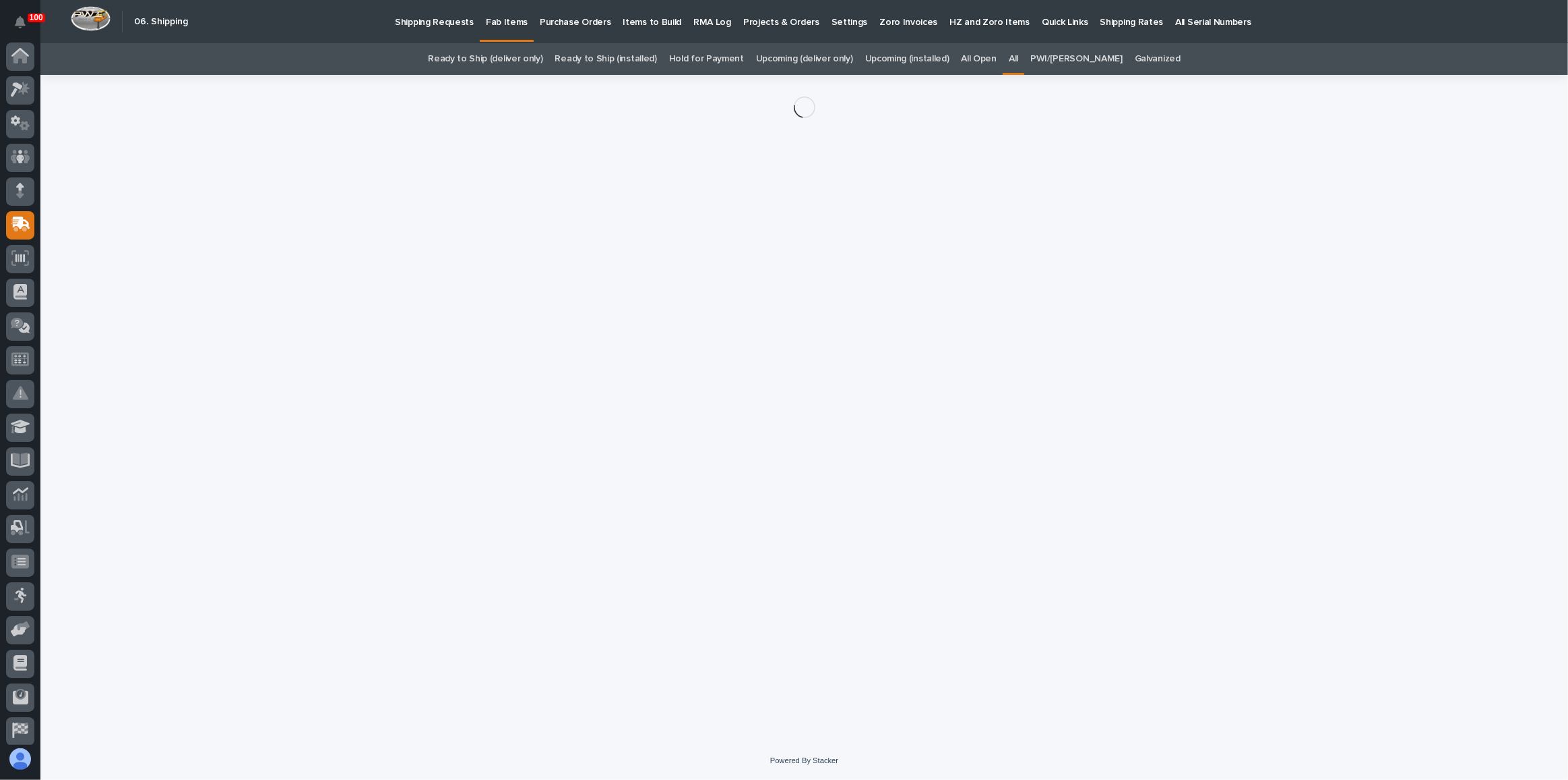
scroll to position [40, 0]
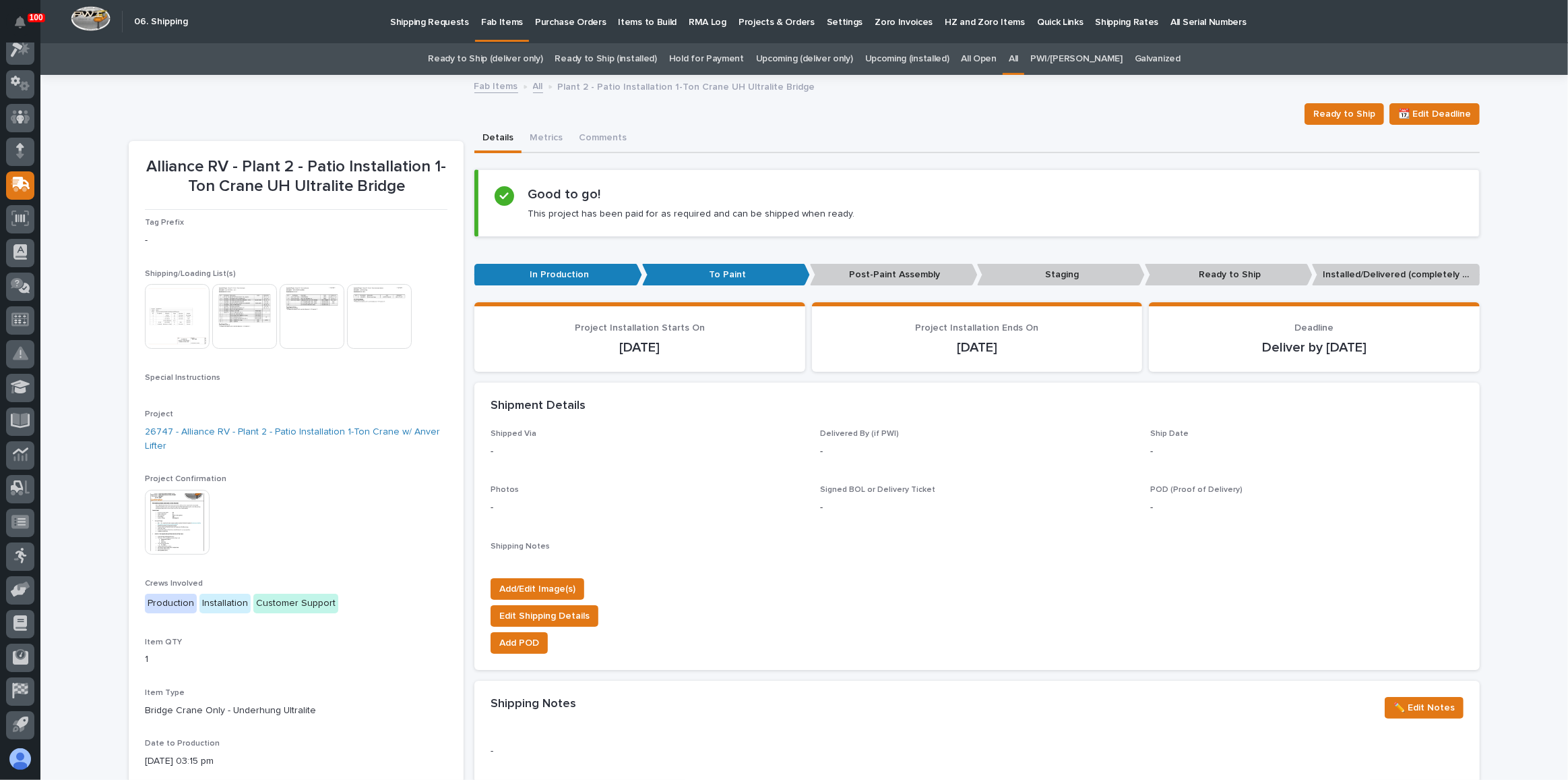
click at [192, 328] on img at bounding box center [177, 317] width 65 height 65
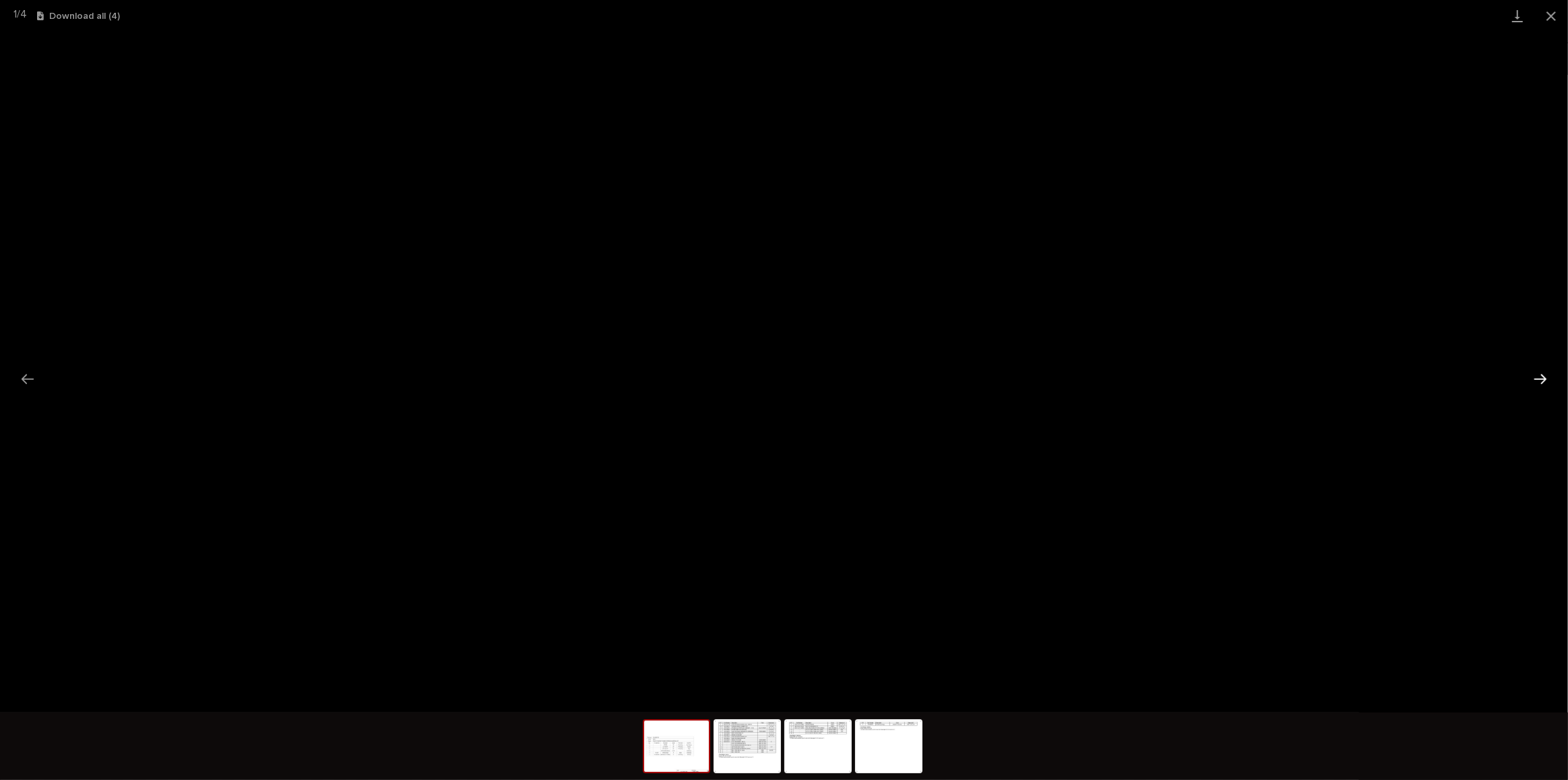
click at [1534, 375] on button "Next slide" at bounding box center [1540, 379] width 28 height 26
click at [1541, 375] on button "Next slide" at bounding box center [1540, 379] width 28 height 26
click at [1549, 14] on button "Close gallery" at bounding box center [1551, 15] width 33 height 32
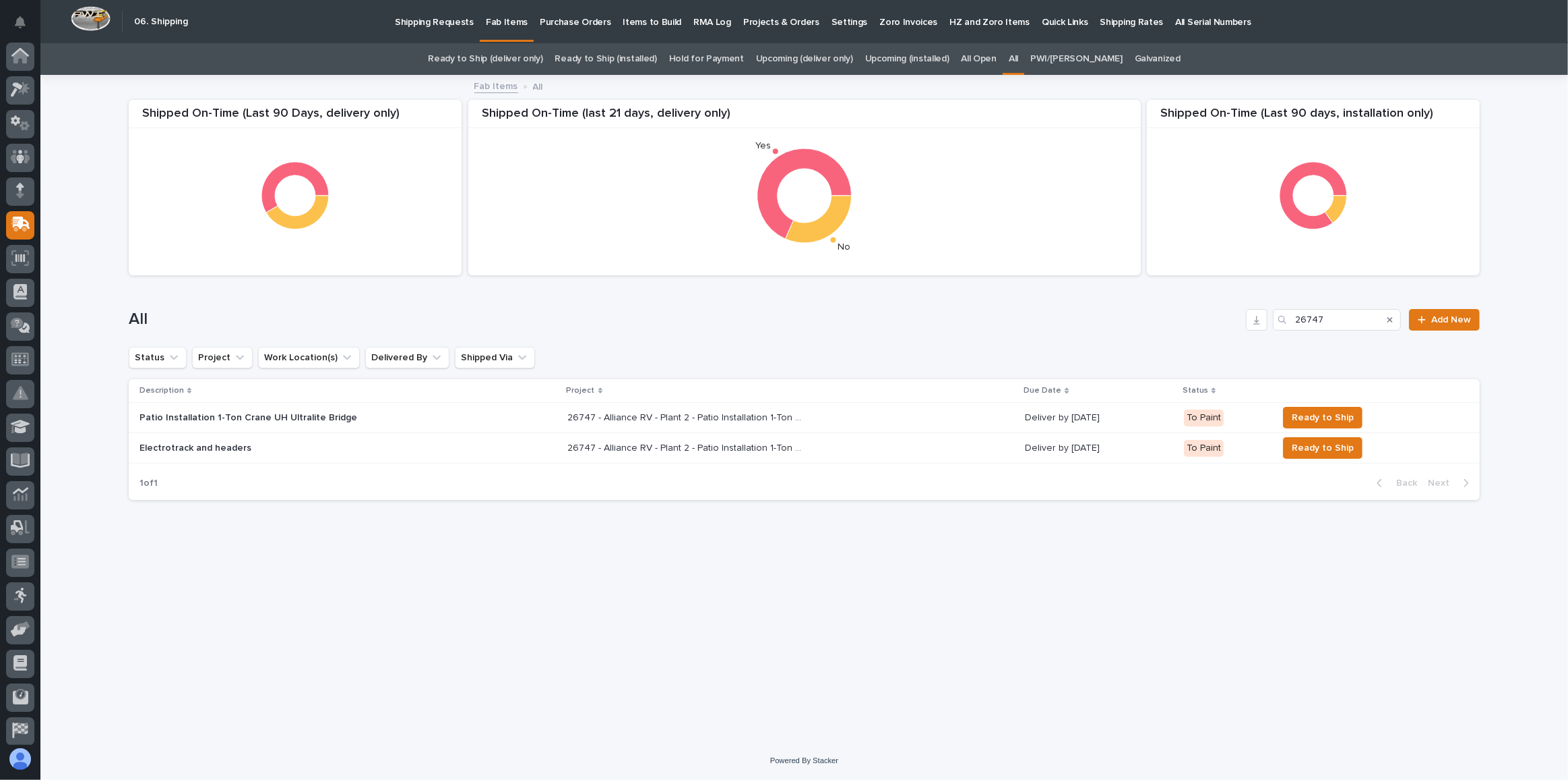
scroll to position [40, 0]
click at [532, 61] on link "Ready to Ship (deliver only)" at bounding box center [485, 59] width 115 height 32
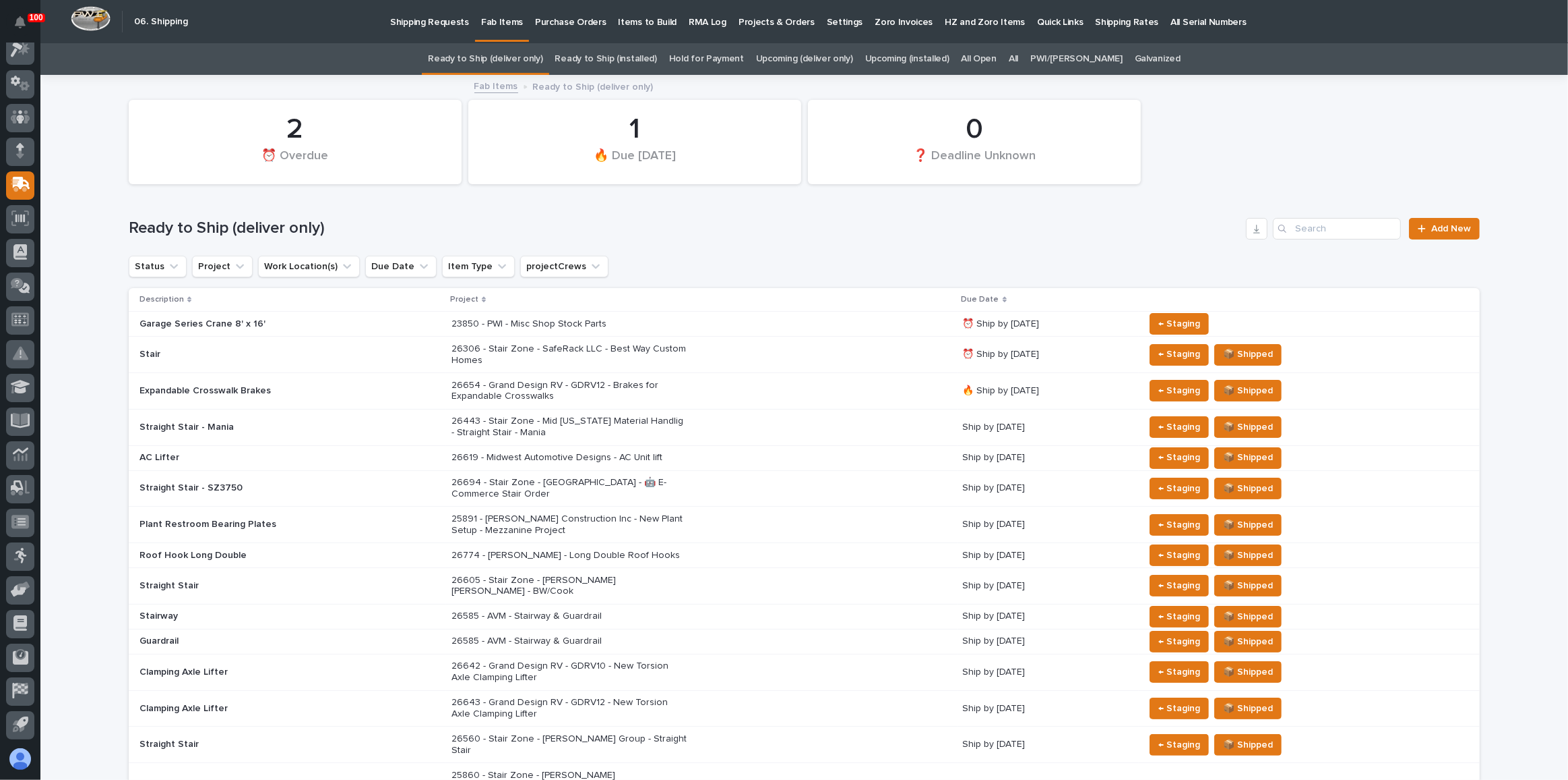
click at [429, 20] on p "Shipping Requests" at bounding box center [430, 14] width 79 height 28
